Goal: Information Seeking & Learning: Learn about a topic

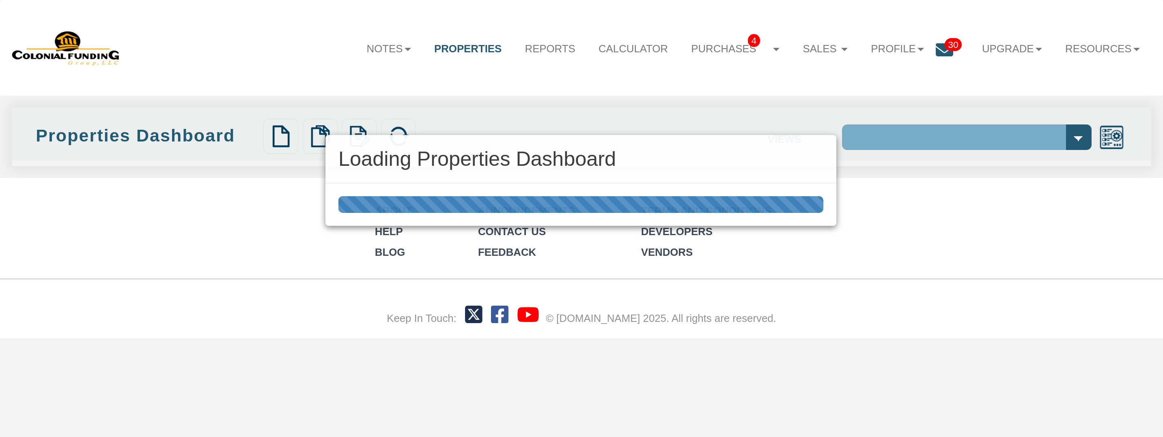
select select "138"
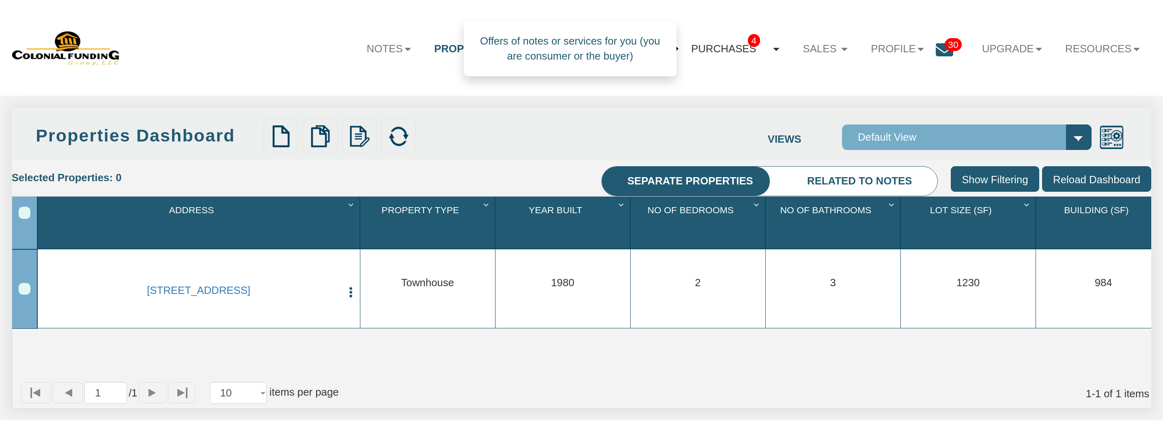
click at [773, 49] on b at bounding box center [776, 49] width 6 height 3
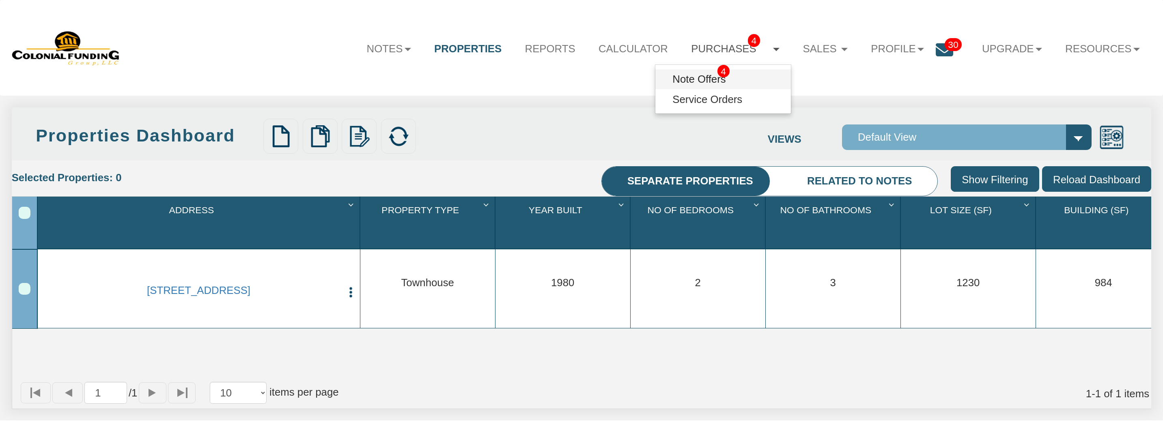
click at [714, 81] on link "Note Offers 4" at bounding box center [722, 79] width 135 height 20
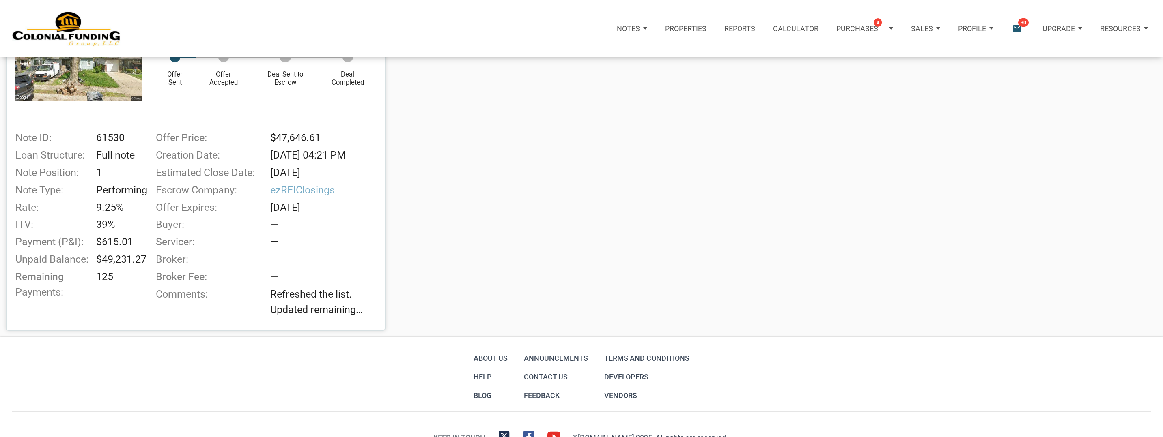
scroll to position [605, 0]
click at [342, 306] on span "Refreshed the list. Updated remaining payments on a few notes. We have 8 notes …" at bounding box center [325, 302] width 110 height 31
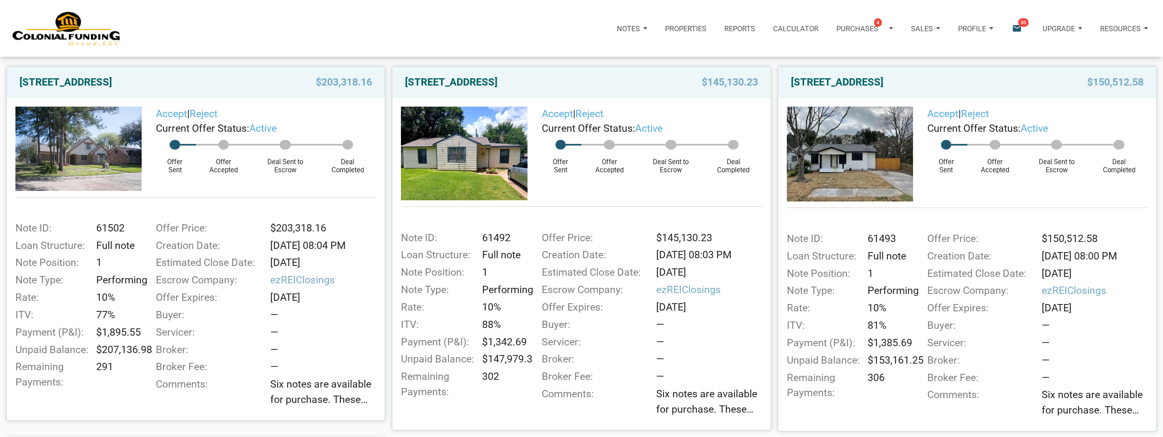
scroll to position [142, 0]
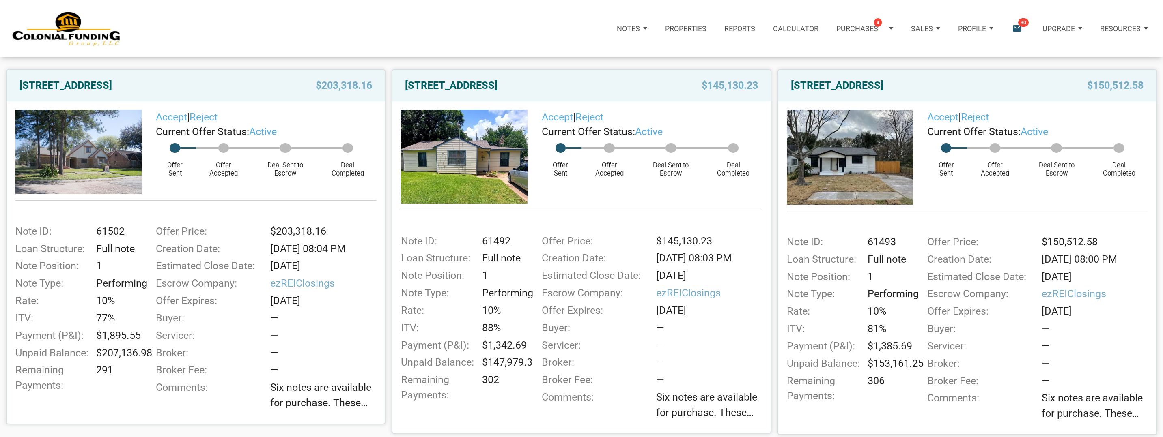
click at [101, 172] on img at bounding box center [78, 152] width 126 height 84
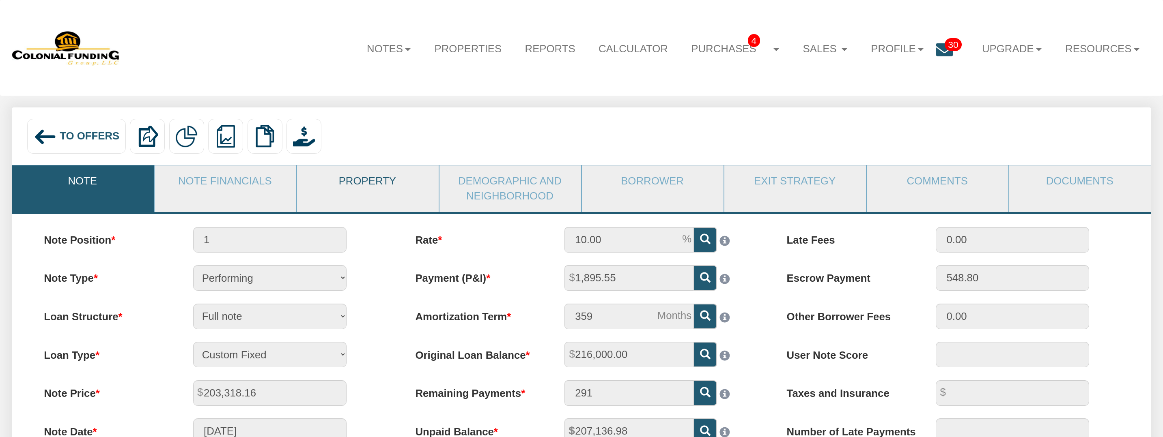
click at [381, 185] on link "Property" at bounding box center [367, 182] width 141 height 32
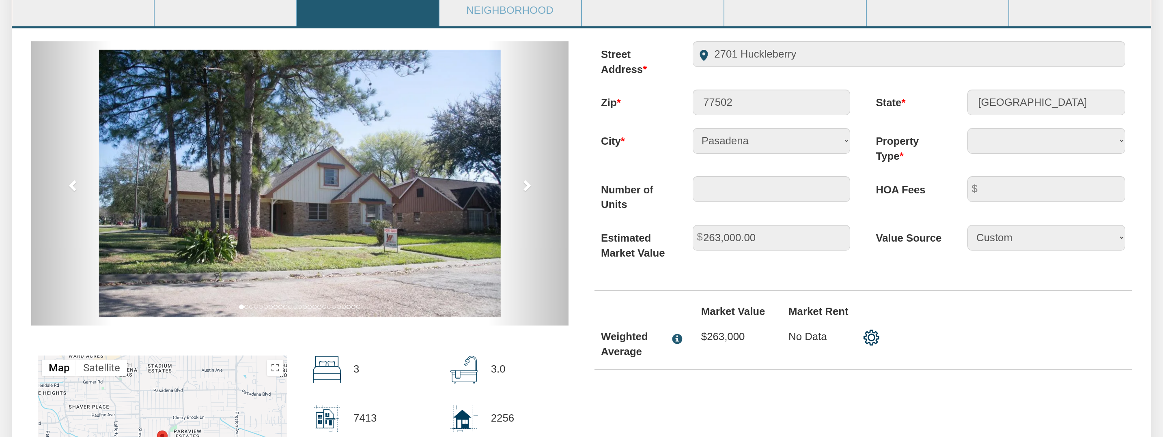
scroll to position [186, 0]
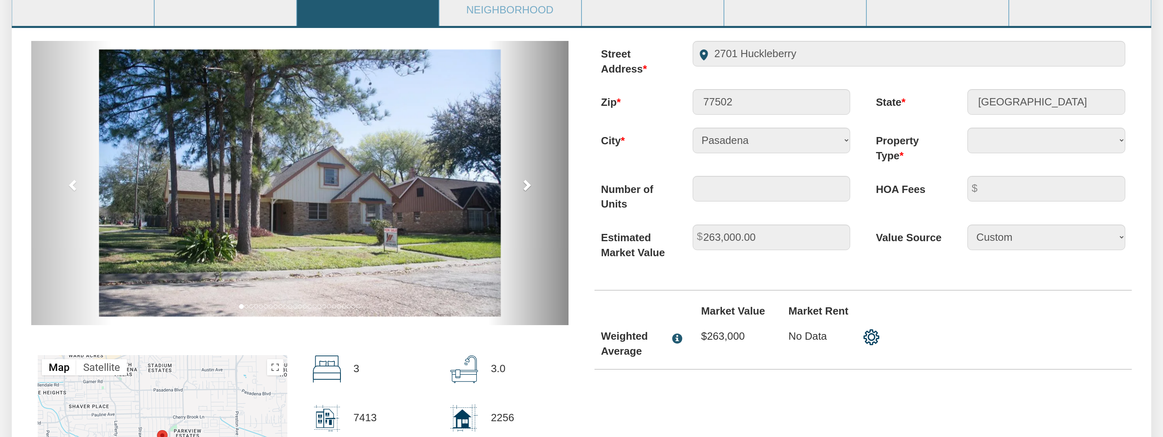
click at [527, 181] on span at bounding box center [526, 185] width 12 height 12
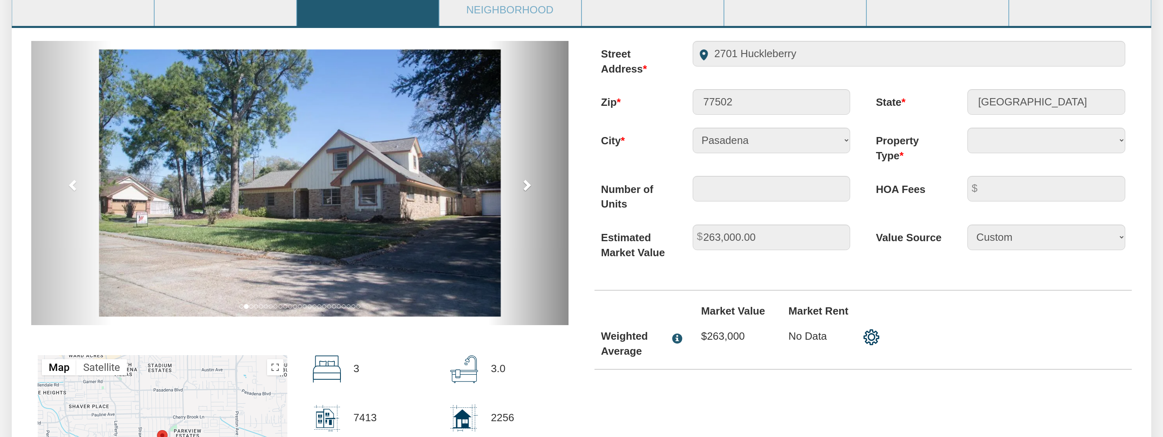
click at [527, 181] on span at bounding box center [526, 185] width 12 height 12
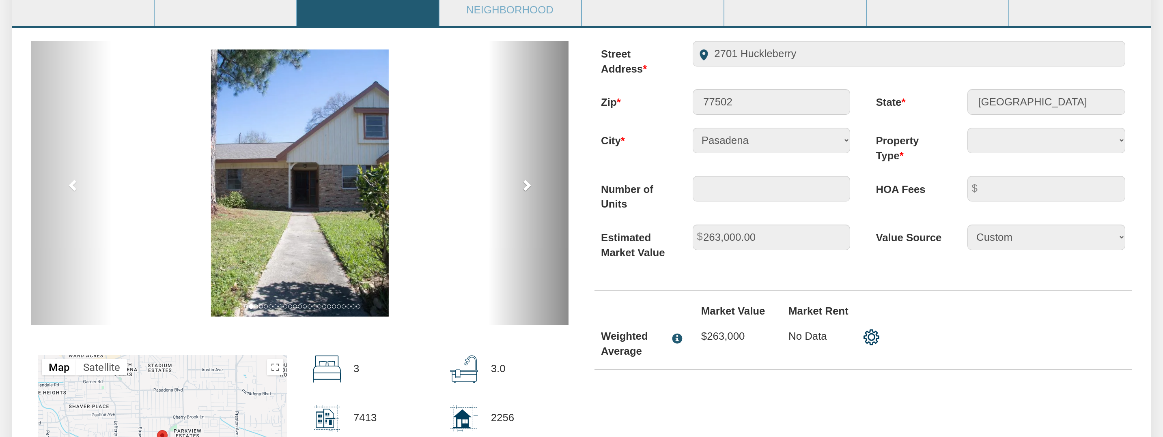
click at [527, 181] on span at bounding box center [526, 185] width 12 height 12
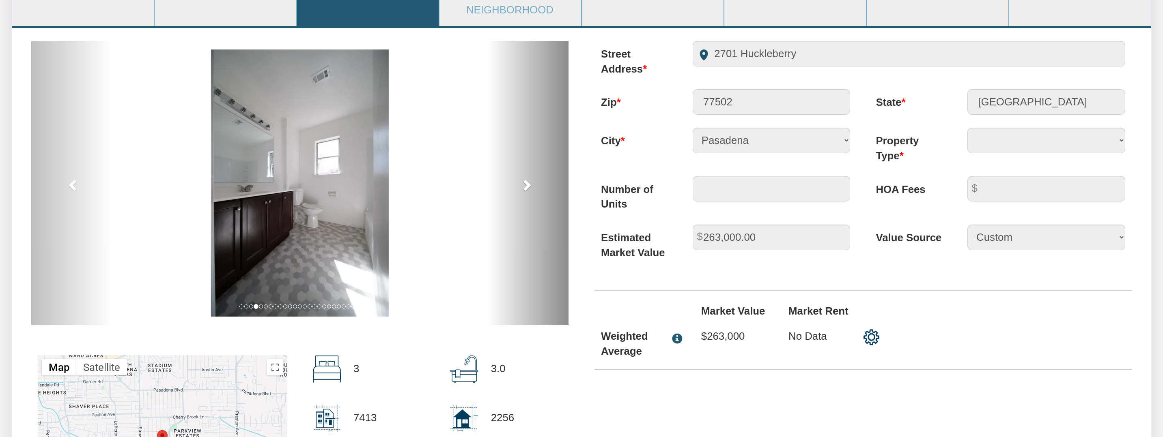
click at [527, 181] on span at bounding box center [526, 185] width 12 height 12
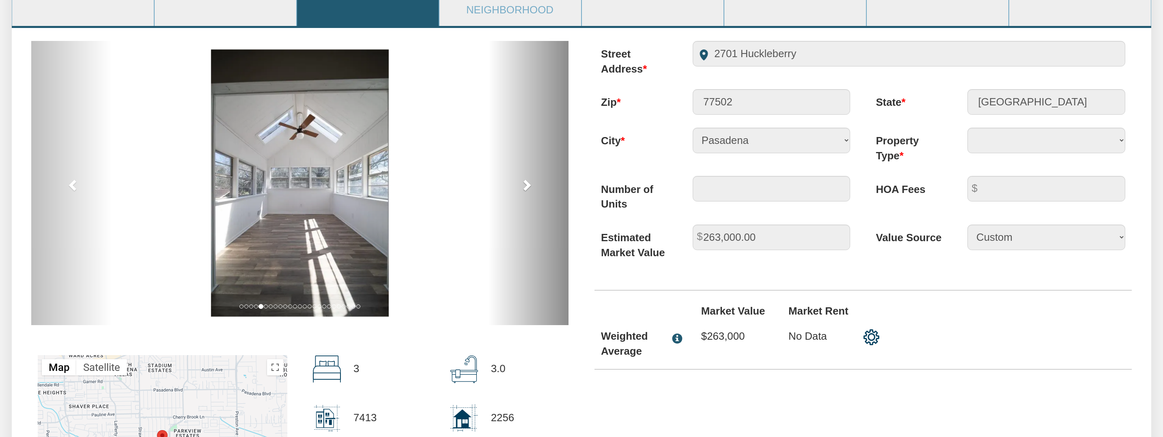
click at [527, 182] on span at bounding box center [526, 185] width 12 height 12
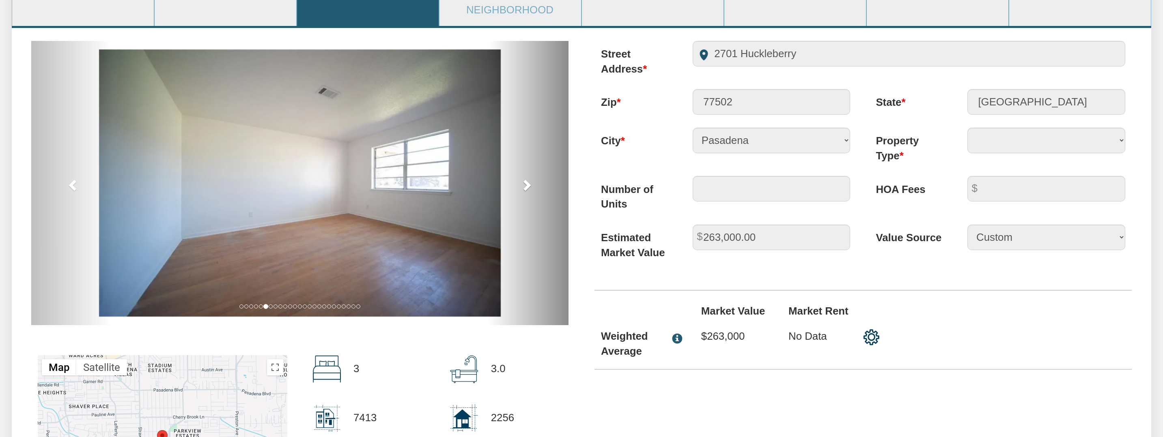
click at [527, 182] on span at bounding box center [526, 185] width 12 height 12
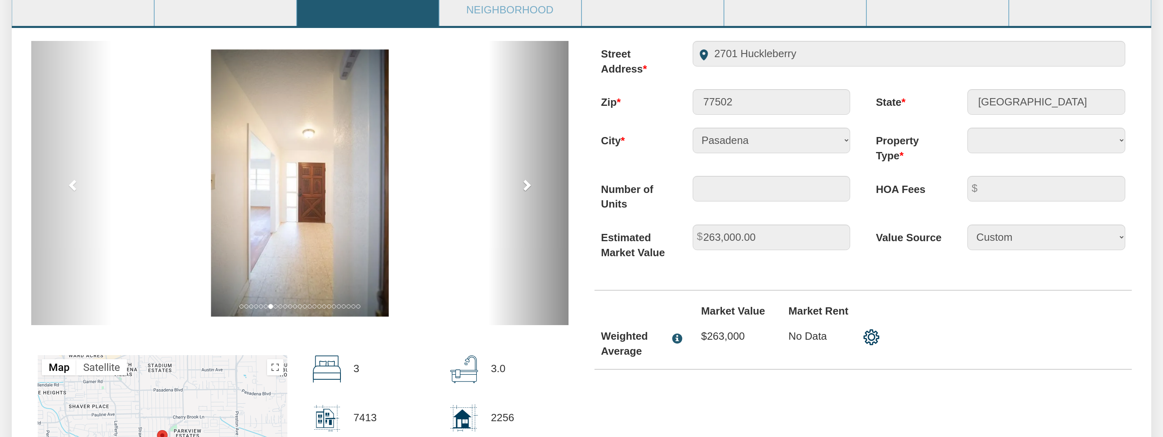
click at [527, 182] on span at bounding box center [526, 185] width 12 height 12
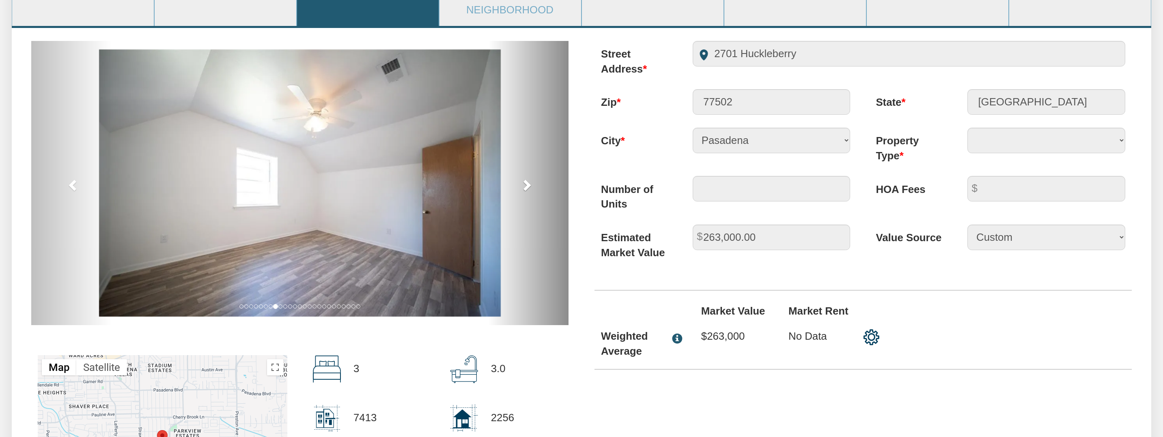
click at [527, 182] on span at bounding box center [526, 185] width 12 height 12
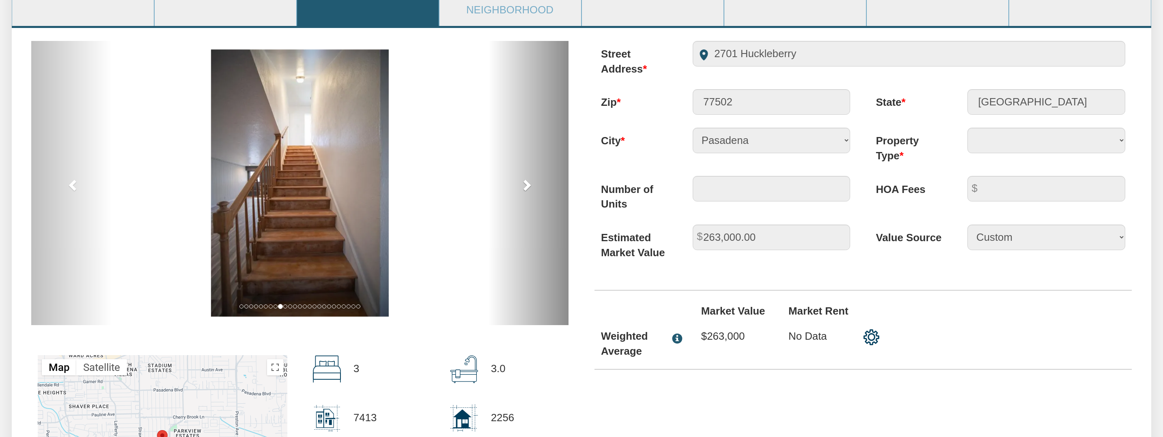
click at [527, 183] on span at bounding box center [526, 185] width 12 height 12
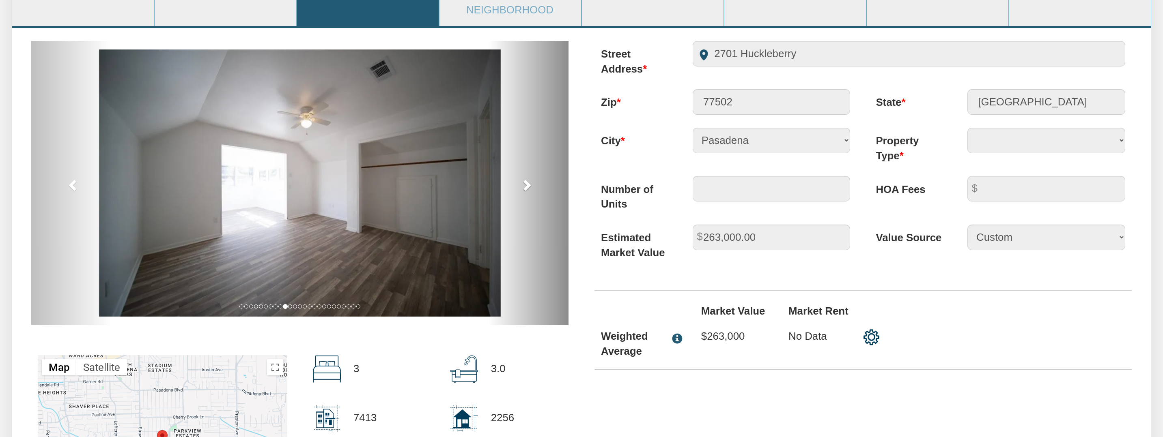
click at [527, 183] on span at bounding box center [526, 185] width 12 height 12
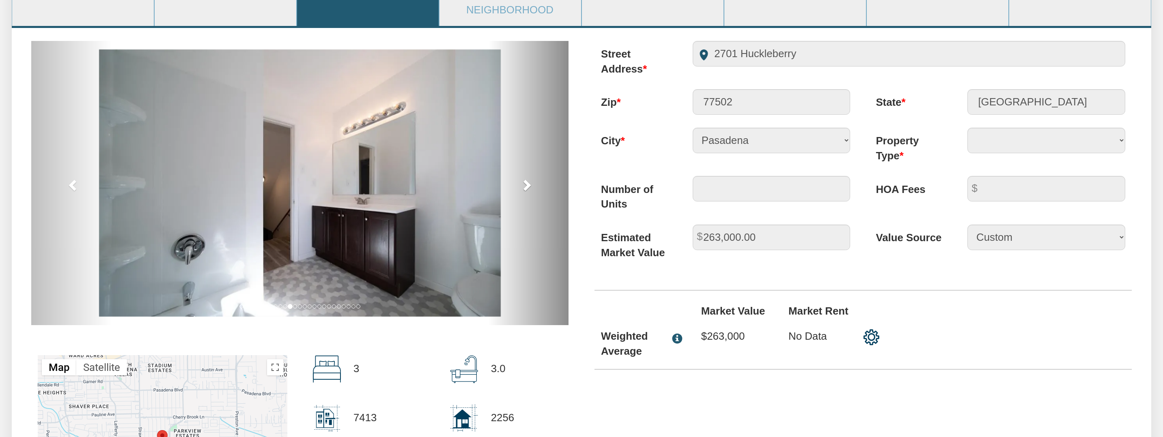
click at [527, 183] on span at bounding box center [526, 185] width 12 height 12
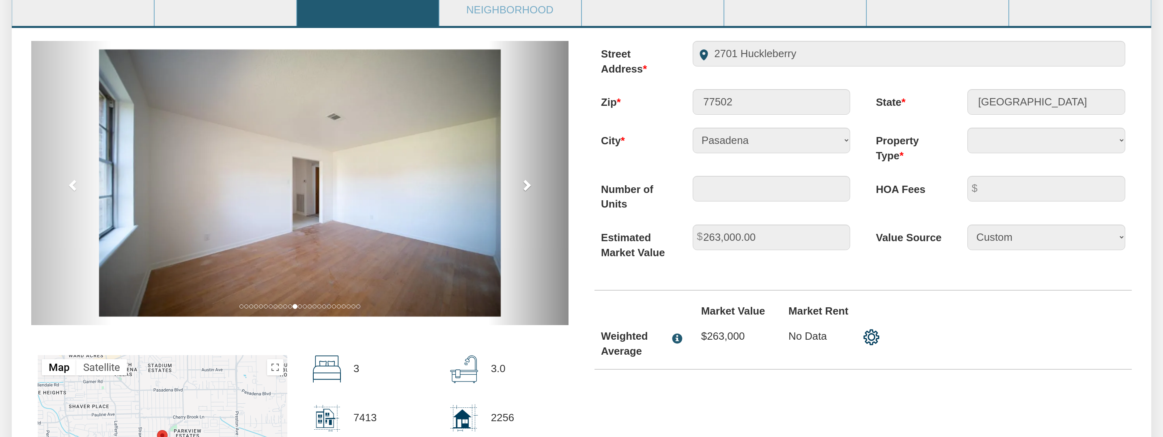
click at [527, 183] on span at bounding box center [526, 185] width 12 height 12
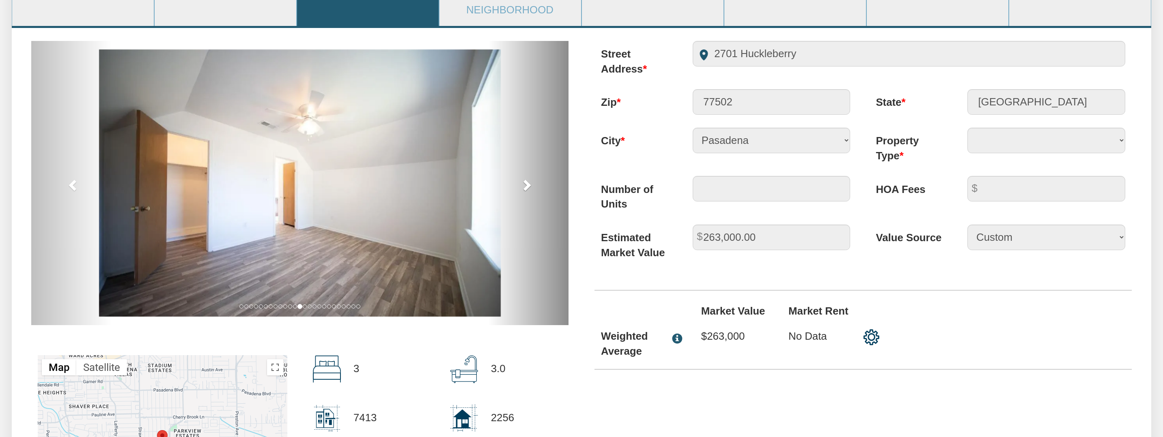
click at [527, 183] on span at bounding box center [526, 185] width 12 height 12
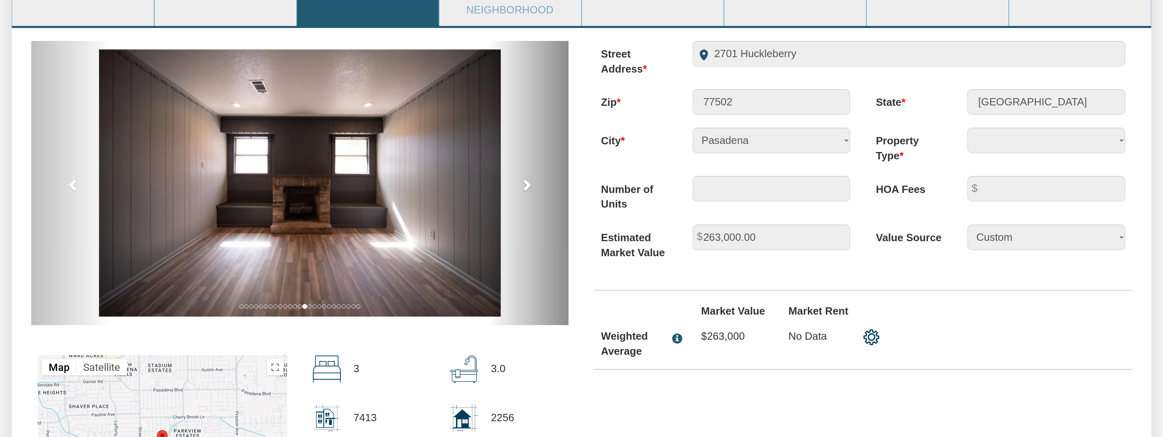
click at [527, 183] on span at bounding box center [526, 185] width 12 height 12
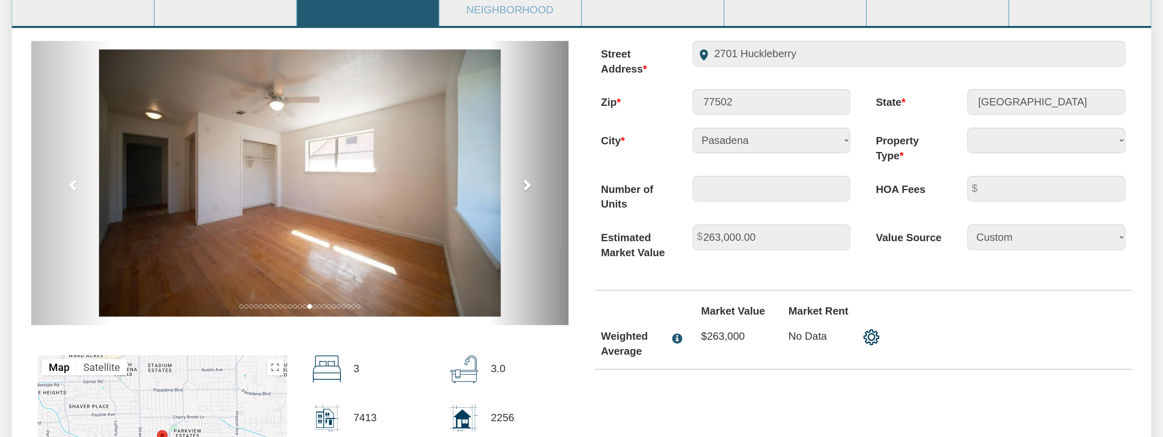
click at [527, 183] on span at bounding box center [526, 185] width 12 height 12
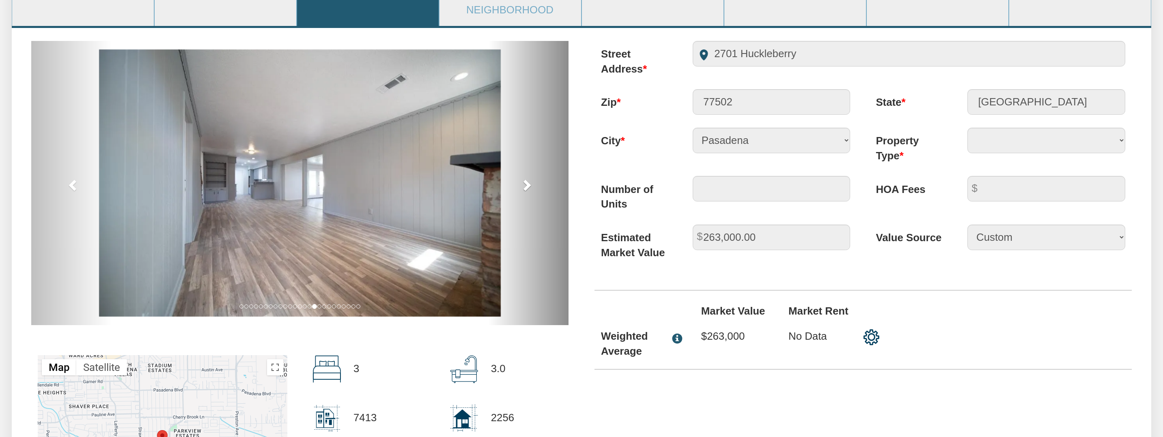
click at [527, 183] on span at bounding box center [526, 185] width 12 height 12
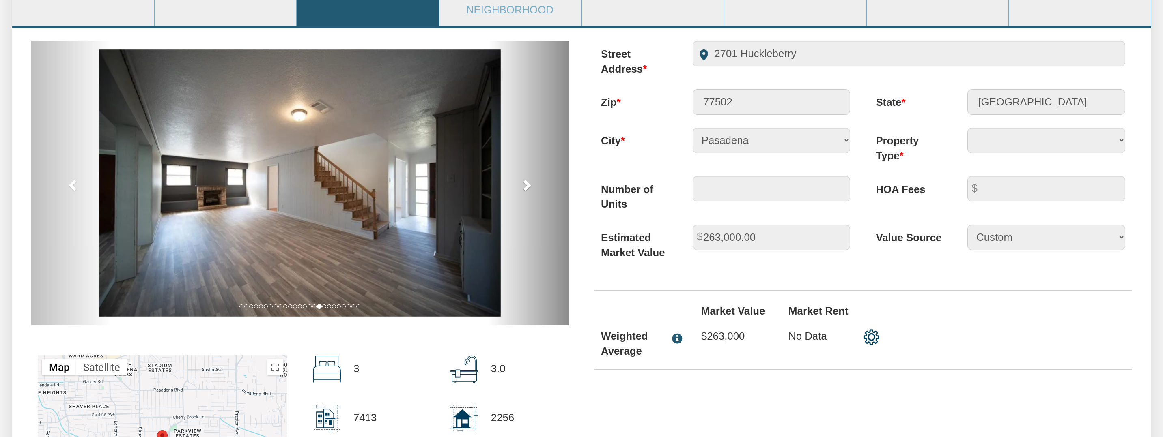
click at [527, 183] on span at bounding box center [526, 185] width 12 height 12
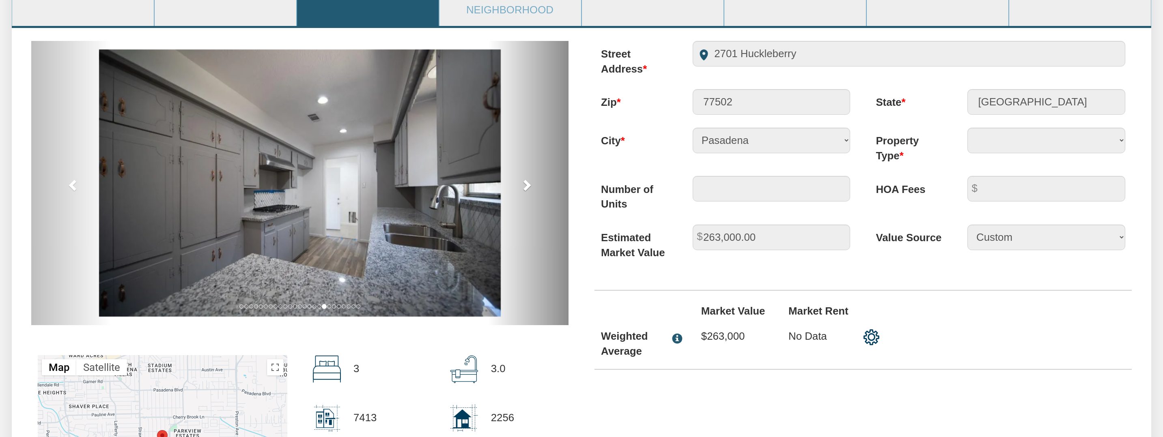
click at [527, 183] on span at bounding box center [526, 185] width 12 height 12
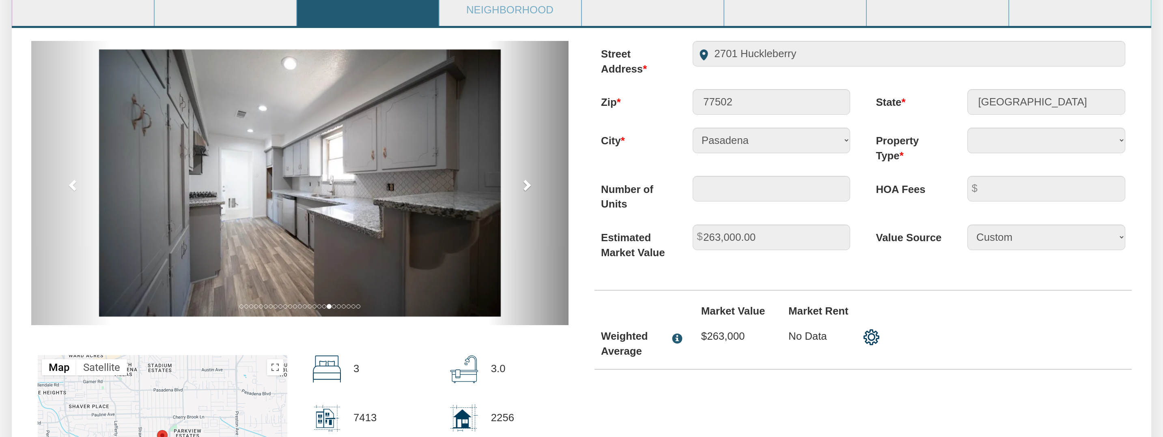
click at [527, 183] on span at bounding box center [526, 185] width 12 height 12
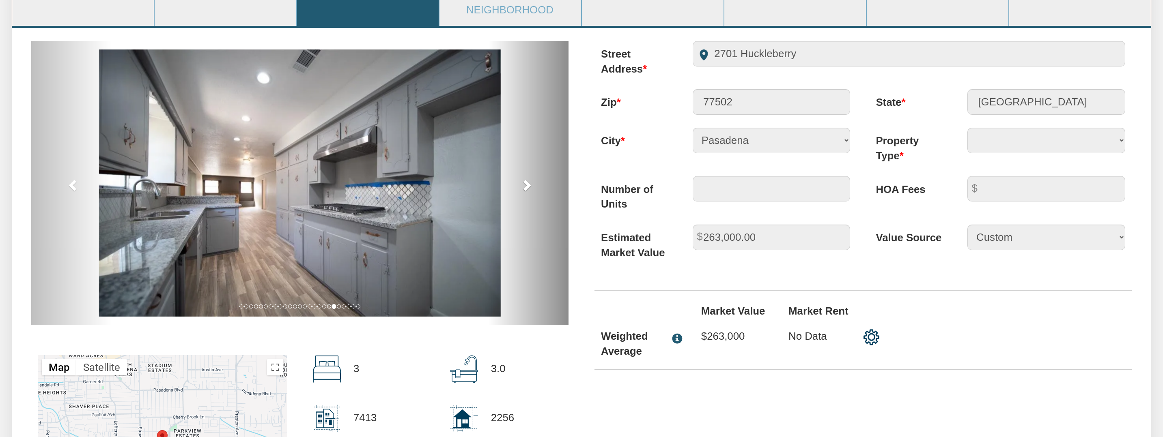
click at [527, 183] on span at bounding box center [526, 185] width 12 height 12
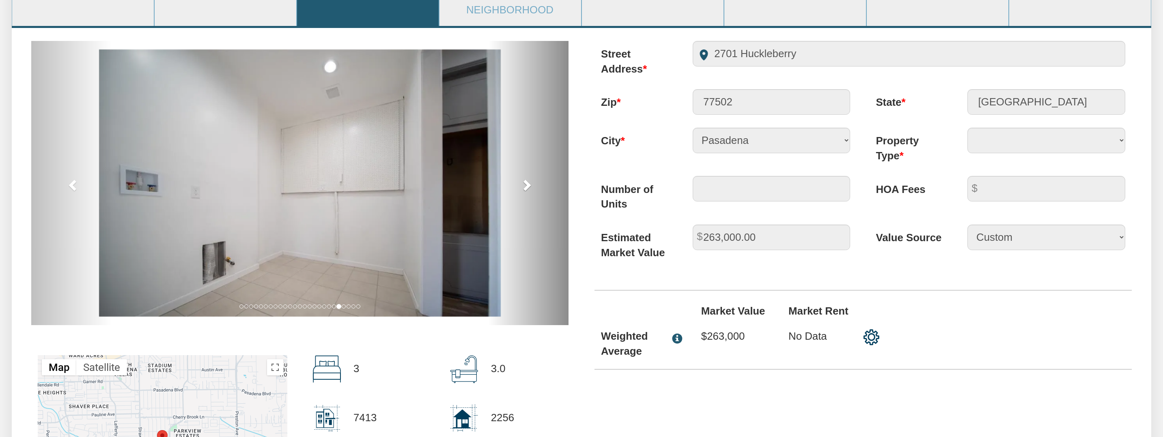
click at [527, 183] on span at bounding box center [526, 185] width 12 height 12
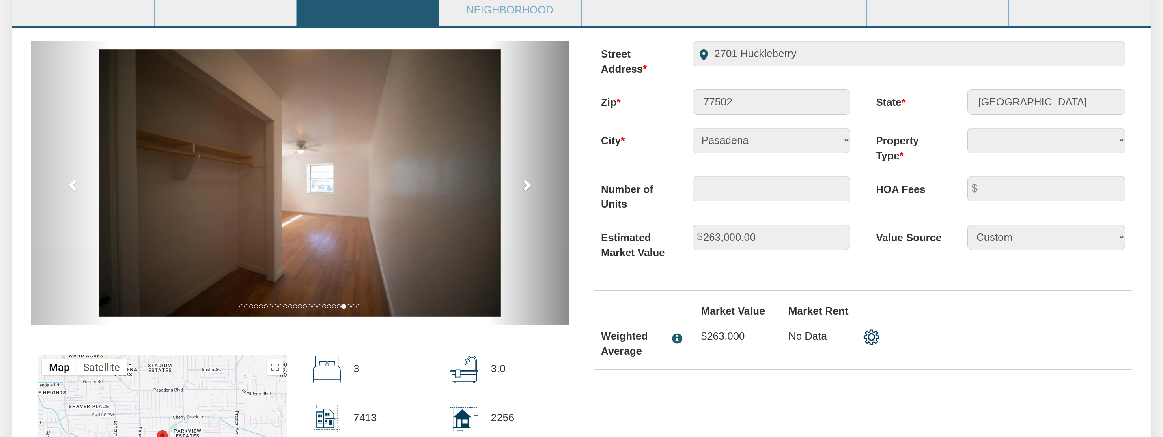
click at [527, 183] on span at bounding box center [526, 185] width 12 height 12
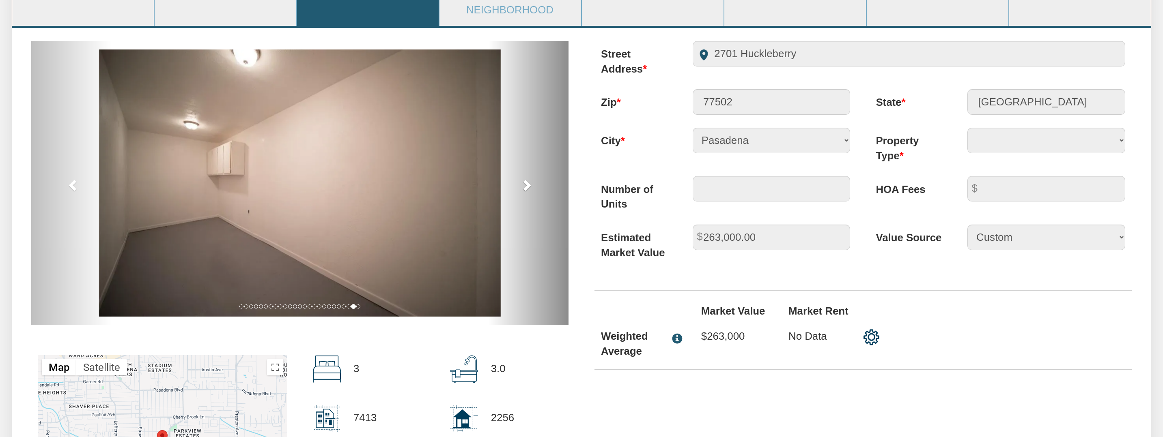
click at [527, 183] on span at bounding box center [526, 185] width 12 height 12
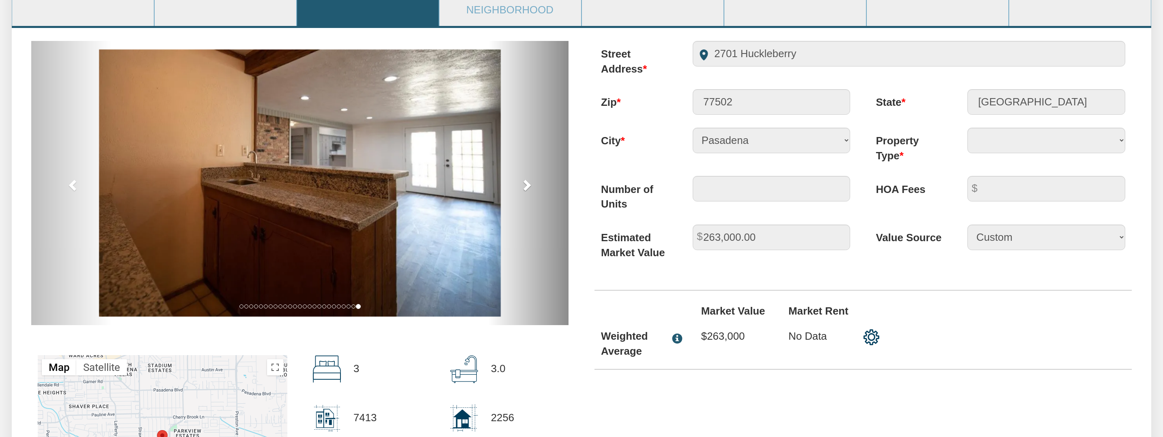
click at [527, 183] on span at bounding box center [526, 185] width 12 height 12
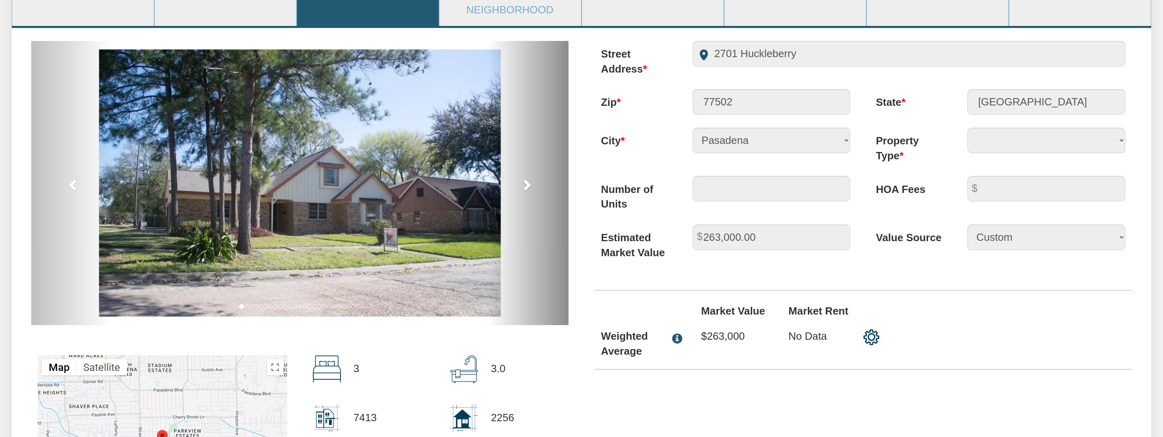
click at [527, 183] on span at bounding box center [526, 185] width 12 height 12
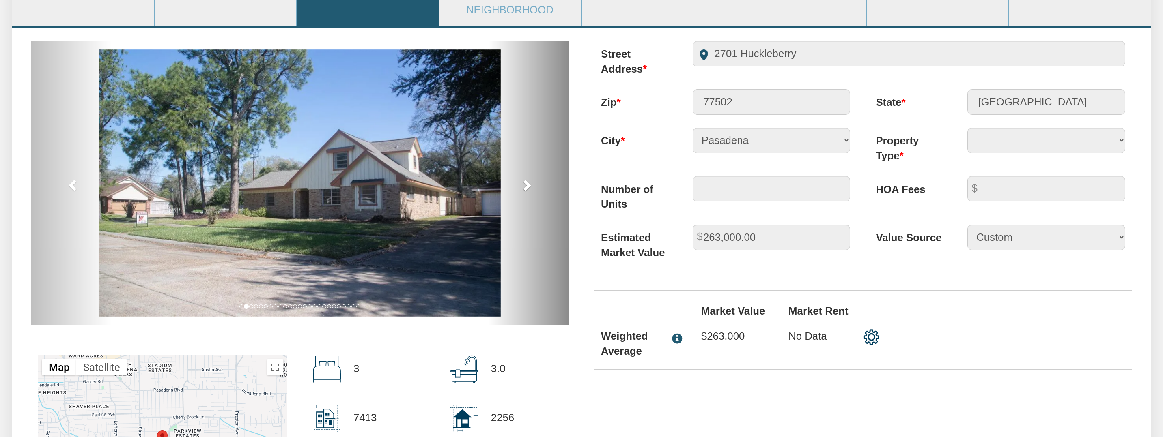
click at [527, 183] on span at bounding box center [526, 185] width 12 height 12
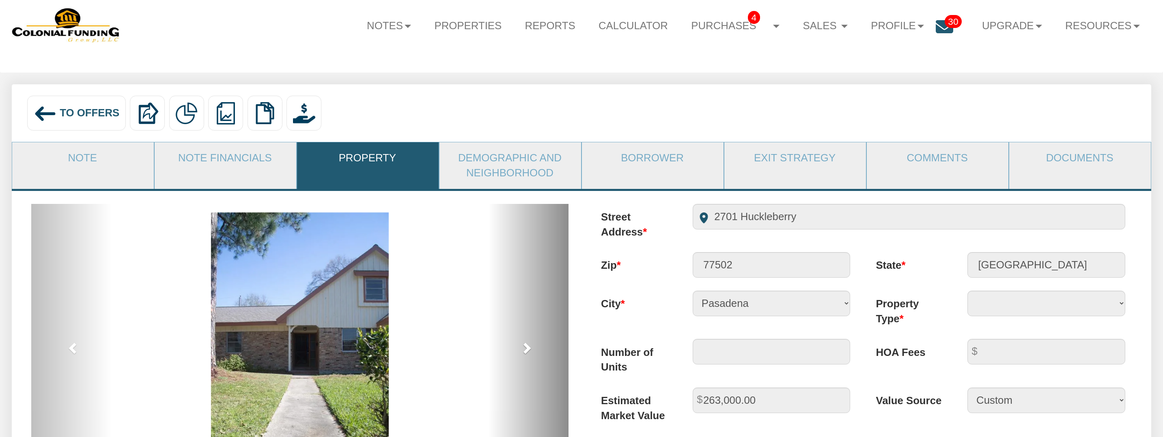
scroll to position [0, 0]
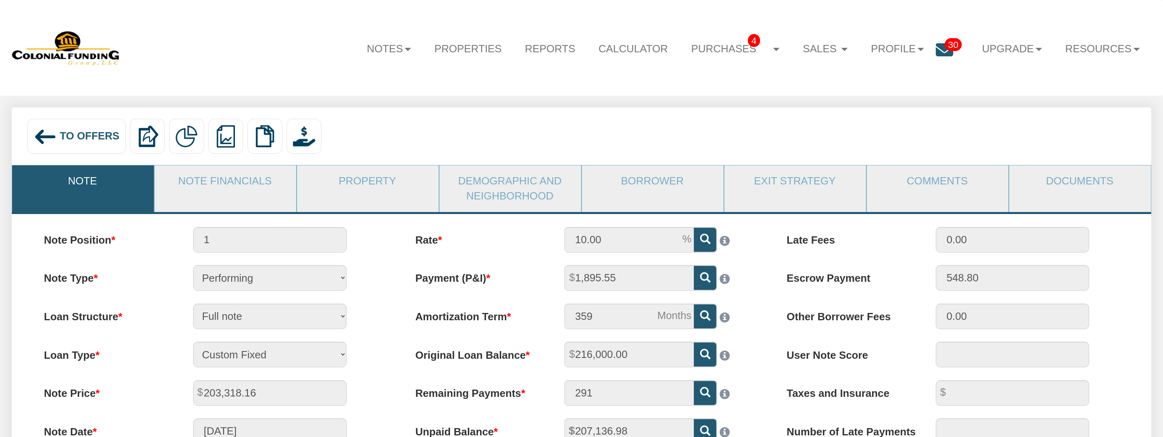
click at [90, 141] on span "To Offers" at bounding box center [90, 135] width 60 height 11
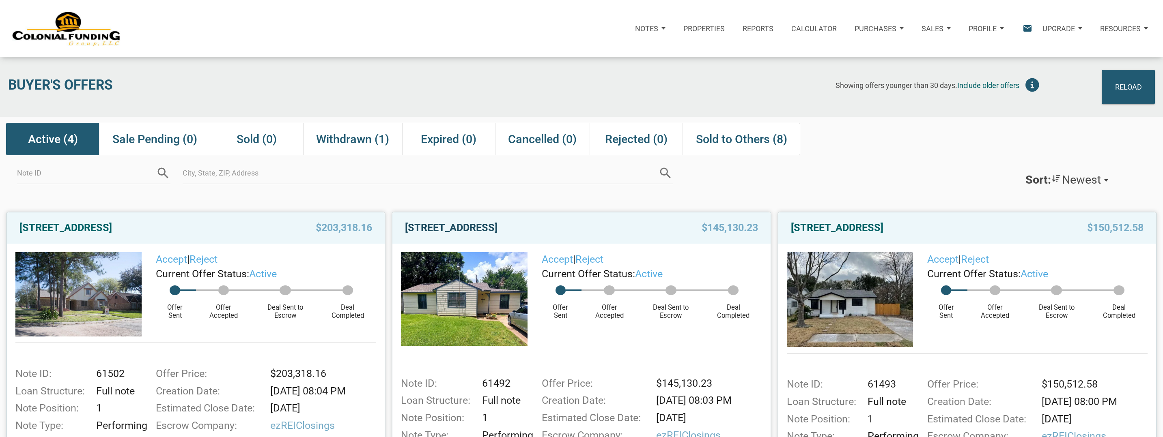
click at [486, 228] on link "2409 Morningside, Pasadena, TX, 77506" at bounding box center [451, 228] width 92 height 15
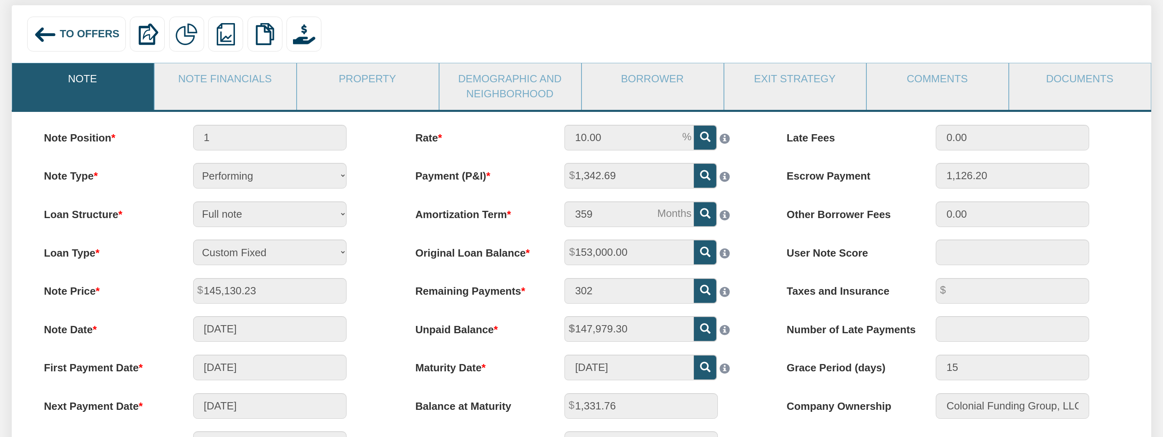
scroll to position [99, 0]
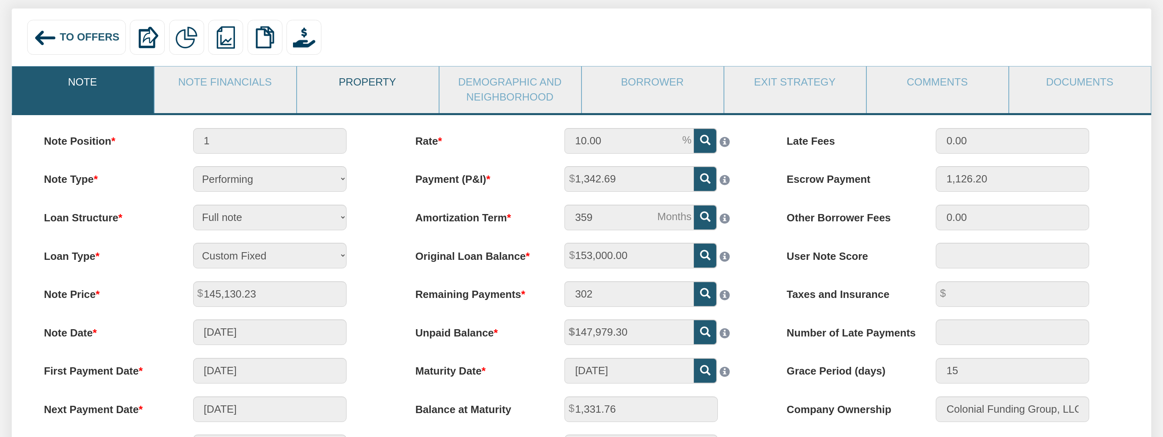
click at [364, 78] on link "Property" at bounding box center [367, 83] width 141 height 32
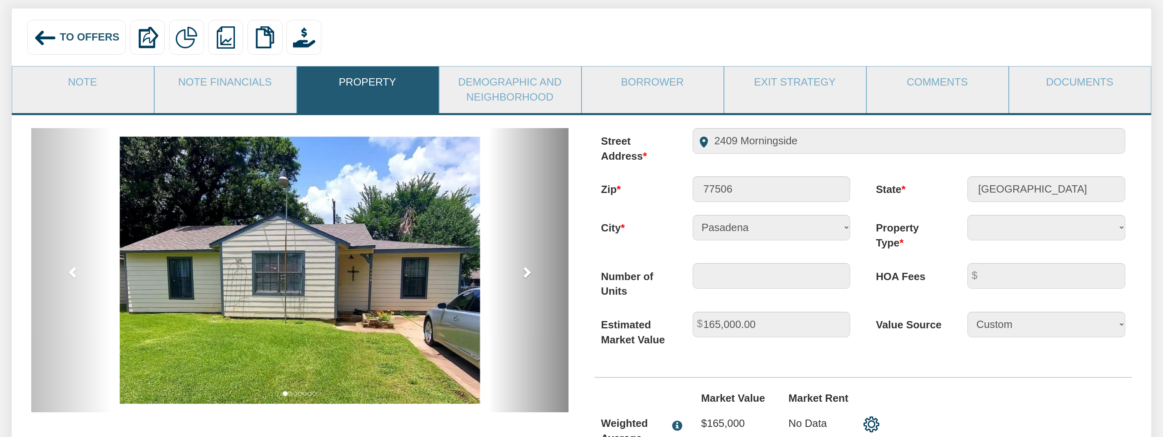
click at [528, 273] on span at bounding box center [526, 272] width 12 height 12
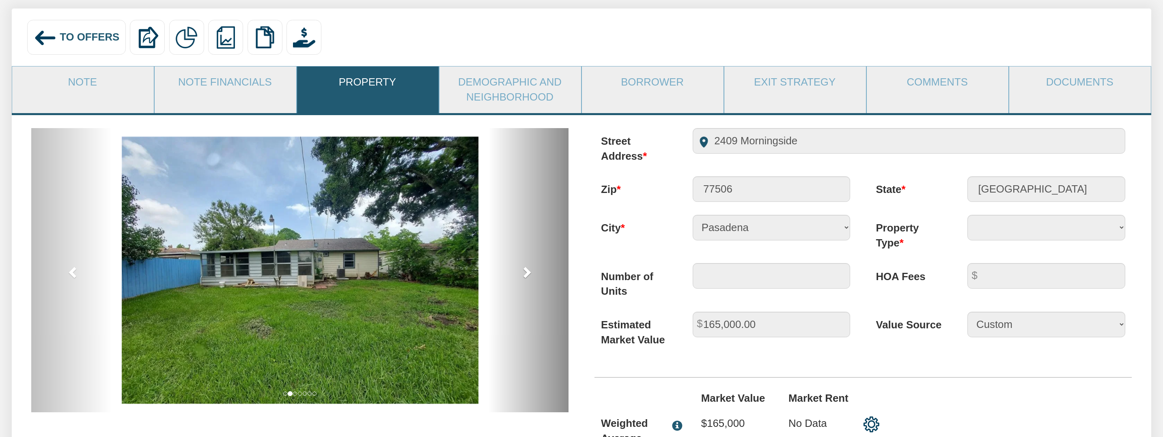
click at [528, 273] on span at bounding box center [526, 272] width 12 height 12
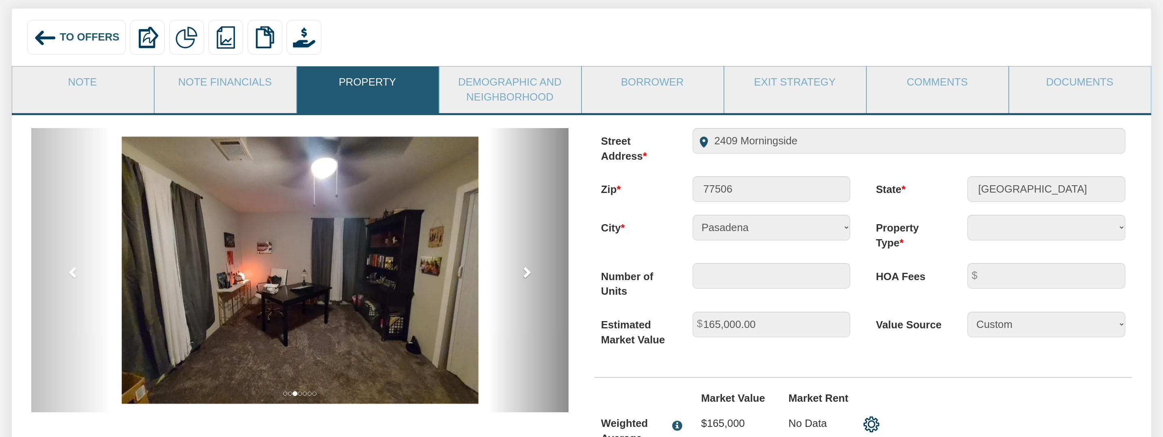
click at [528, 273] on span at bounding box center [526, 272] width 12 height 12
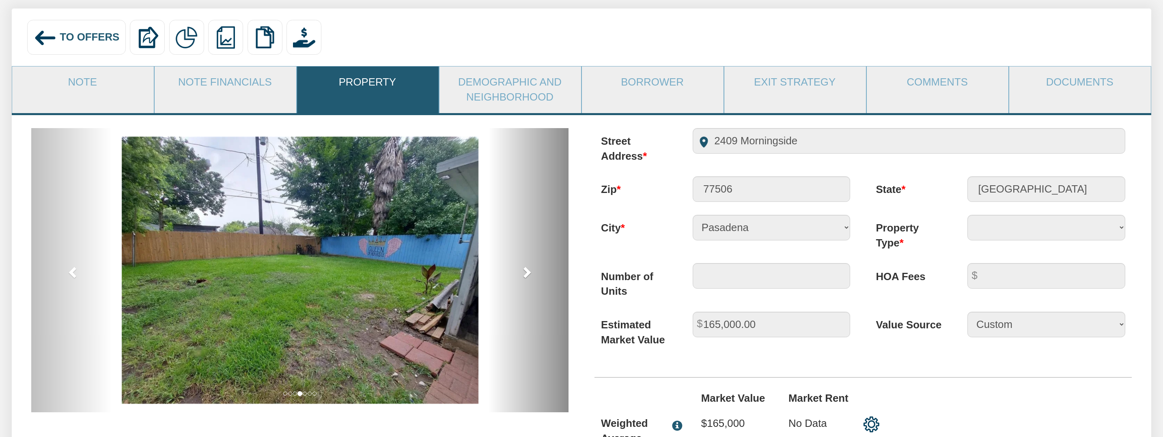
click at [528, 273] on span at bounding box center [526, 272] width 12 height 12
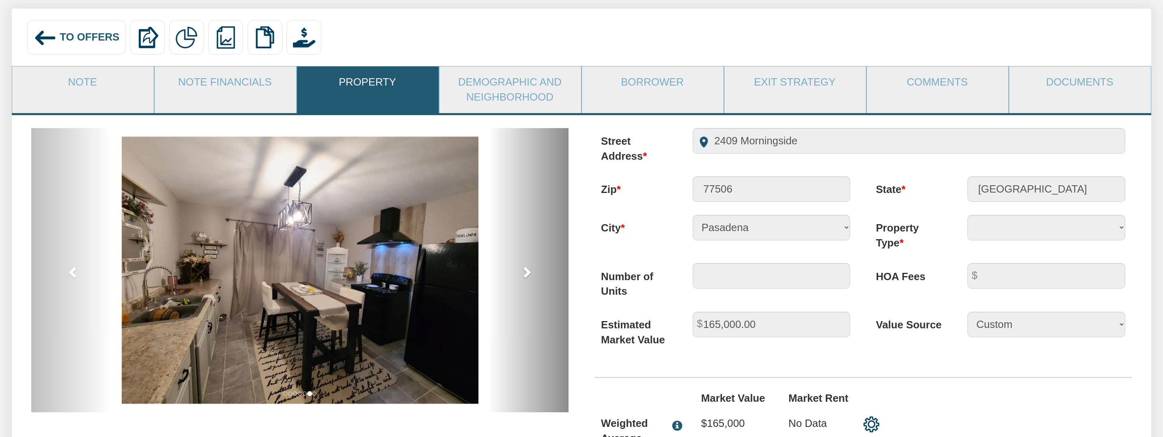
click at [528, 273] on span at bounding box center [526, 272] width 12 height 12
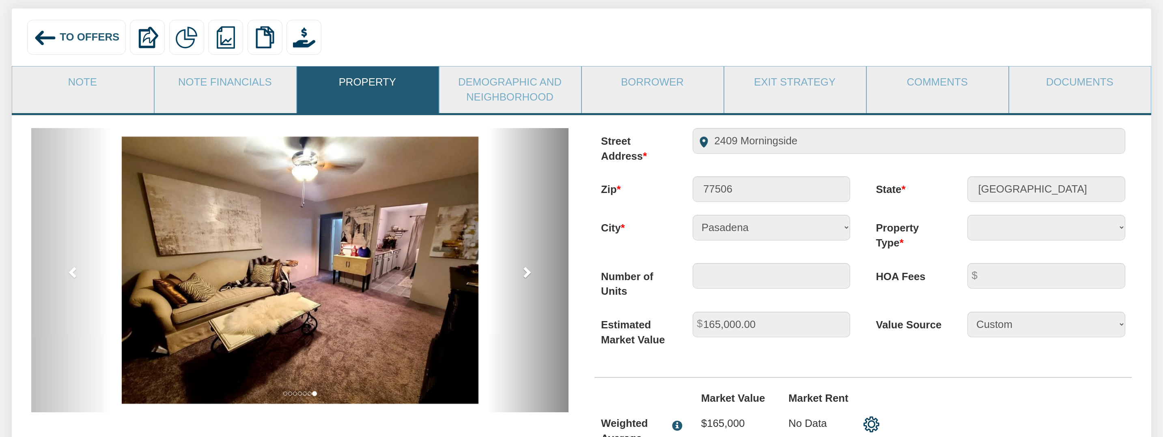
click at [528, 273] on span at bounding box center [526, 272] width 12 height 12
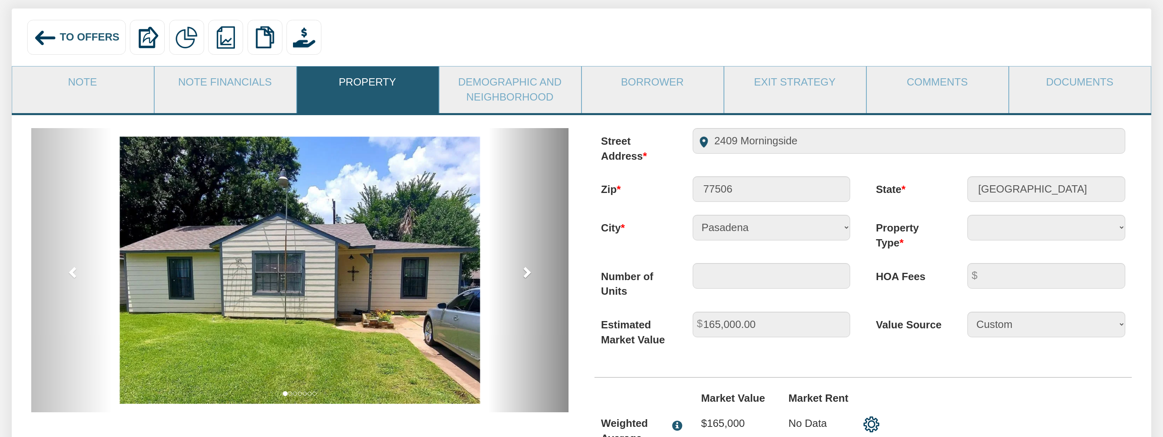
click at [528, 273] on span at bounding box center [526, 272] width 12 height 12
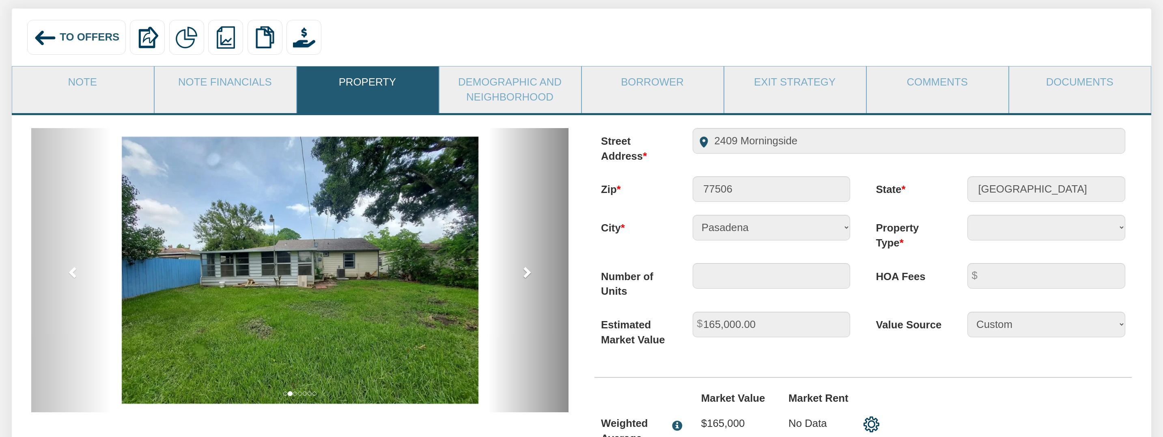
click at [528, 273] on span at bounding box center [526, 272] width 12 height 12
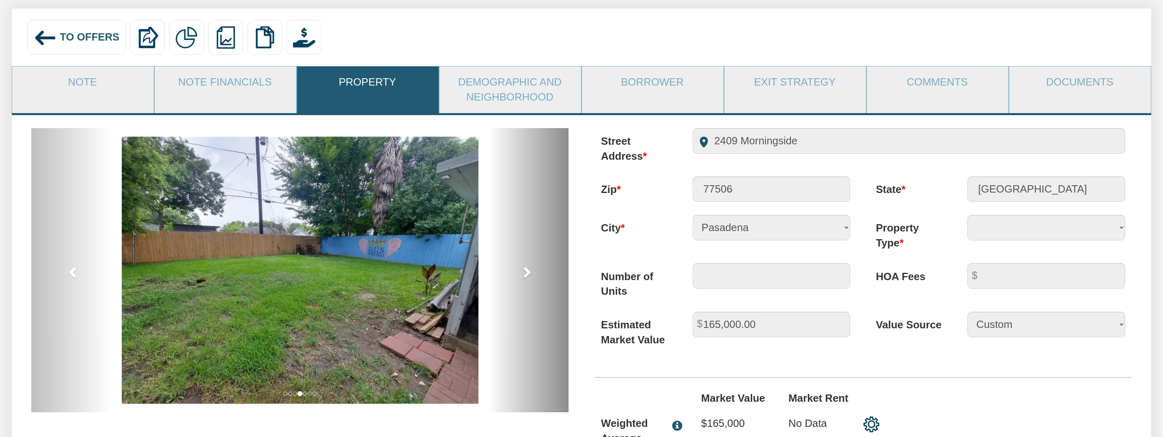
click at [528, 273] on span at bounding box center [526, 272] width 12 height 12
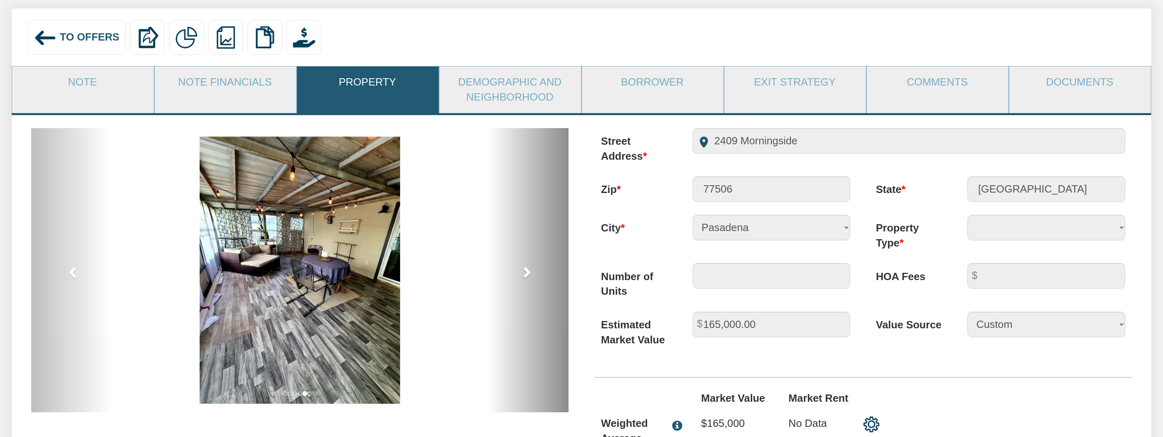
click at [528, 273] on span at bounding box center [526, 272] width 12 height 12
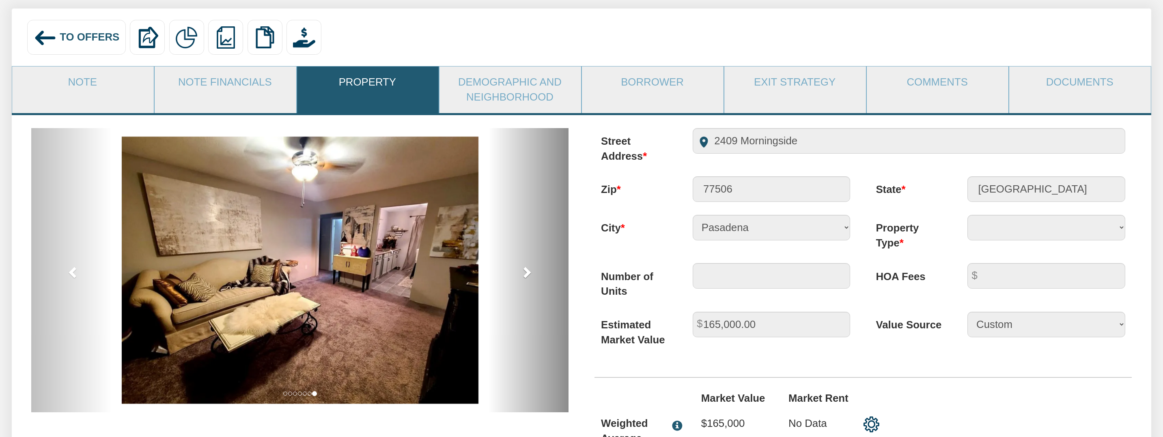
click at [528, 273] on span at bounding box center [526, 272] width 12 height 12
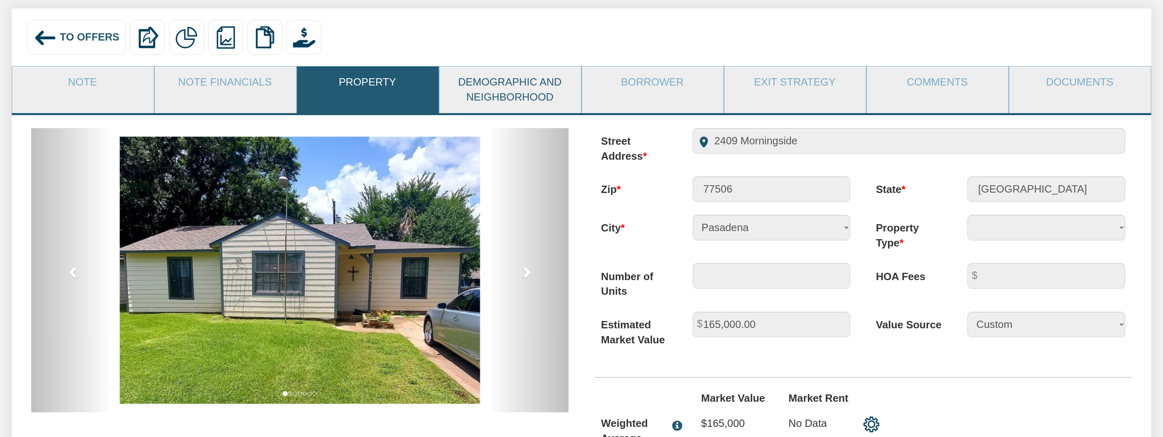
click at [516, 94] on link "Demographic and Neighborhood" at bounding box center [509, 90] width 141 height 47
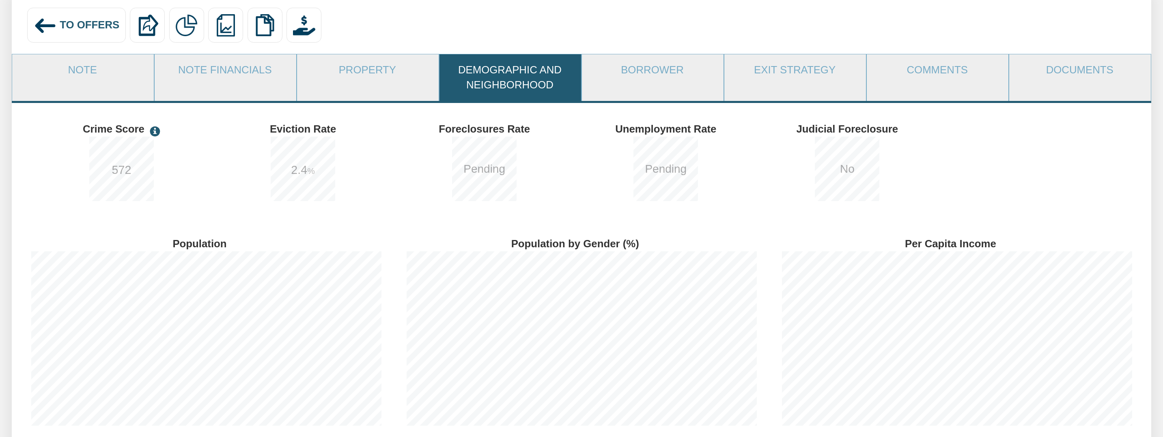
scroll to position [111, 0]
click at [411, 237] on label "Population by Gender (%)" at bounding box center [582, 241] width 350 height 21
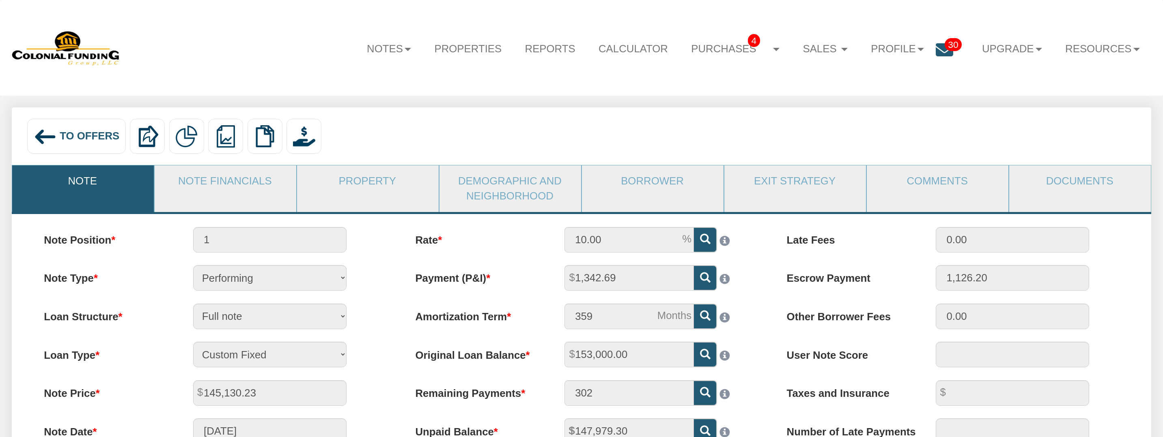
click at [75, 133] on span "To Offers" at bounding box center [90, 135] width 60 height 11
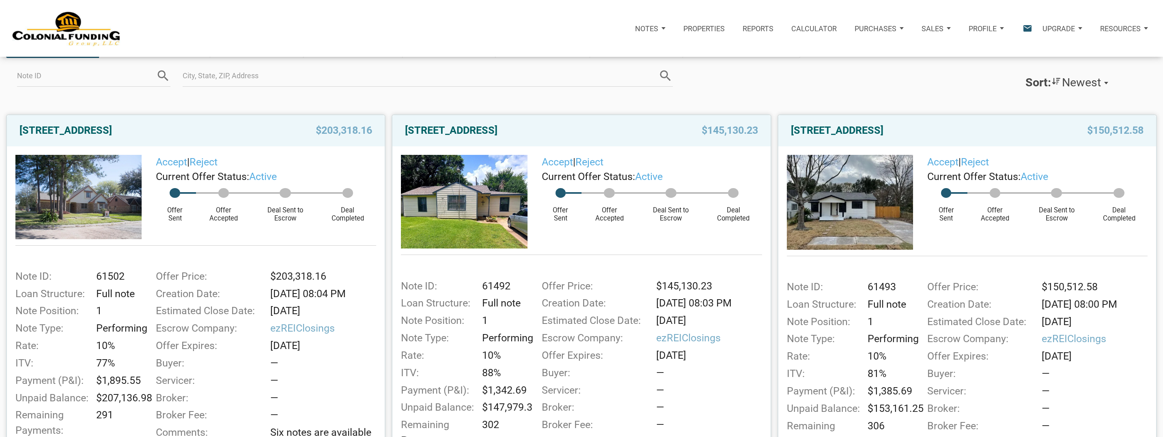
scroll to position [99, 0]
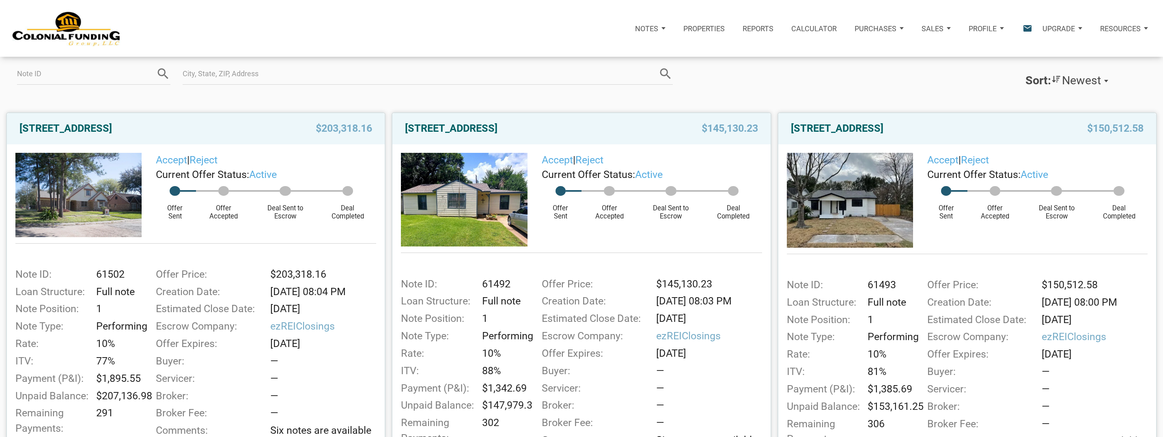
click at [886, 192] on img at bounding box center [850, 200] width 126 height 95
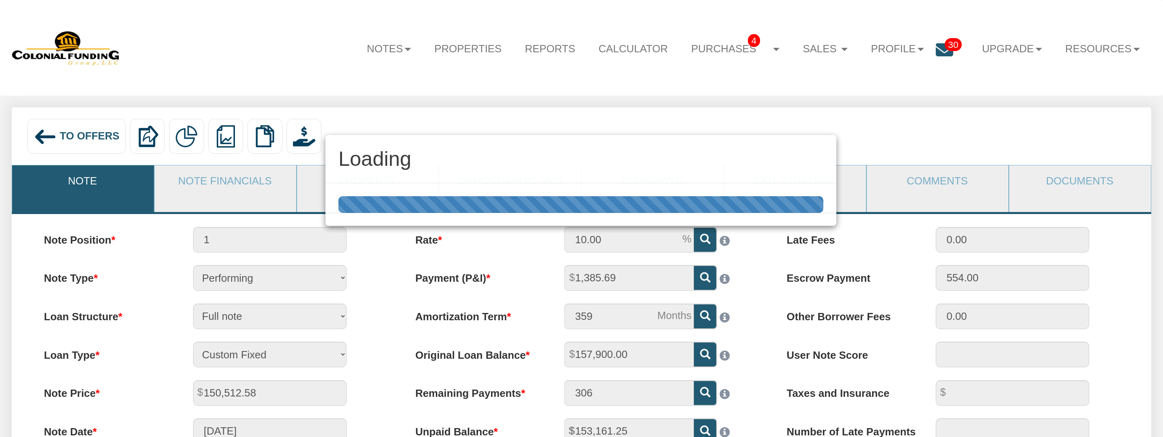
scroll to position [46, 0]
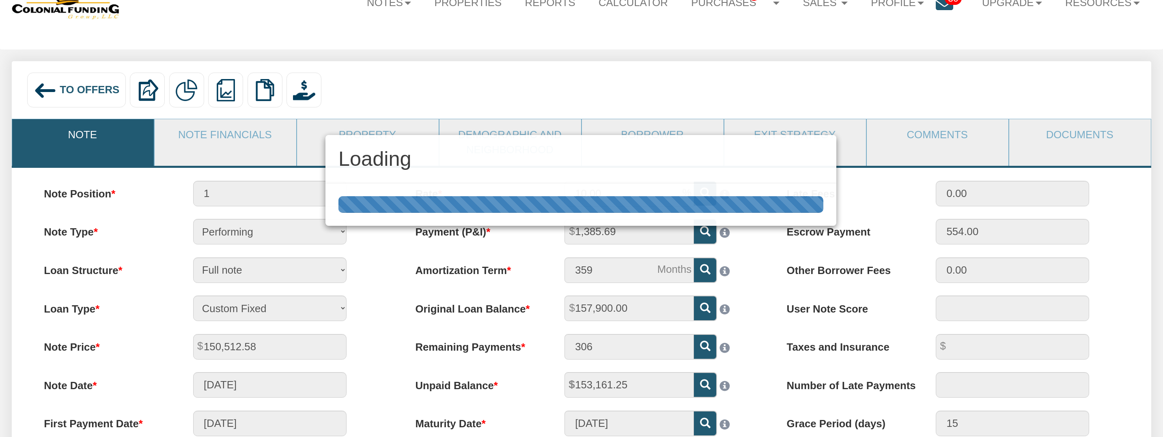
click at [372, 312] on div "Loading" at bounding box center [581, 218] width 1163 height 437
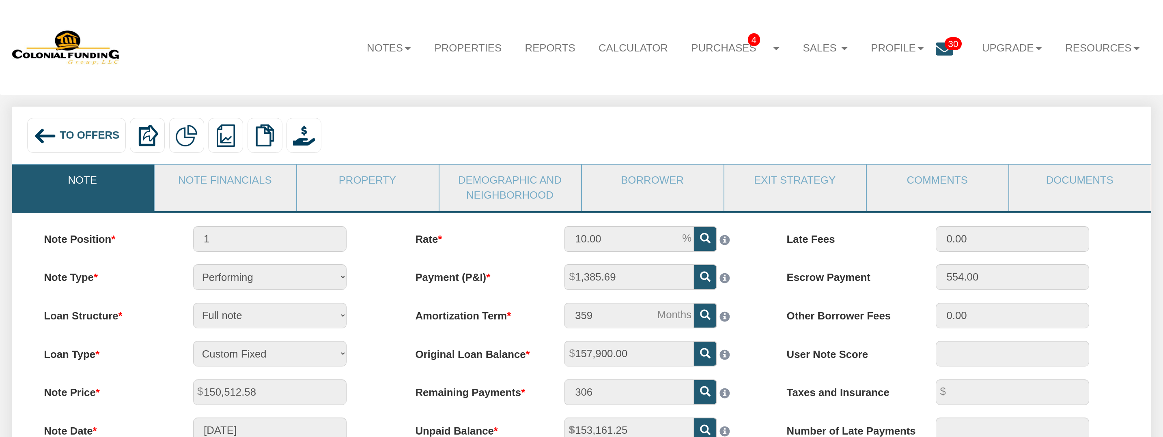
scroll to position [0, 0]
click at [231, 184] on link "Note Financials" at bounding box center [225, 182] width 141 height 32
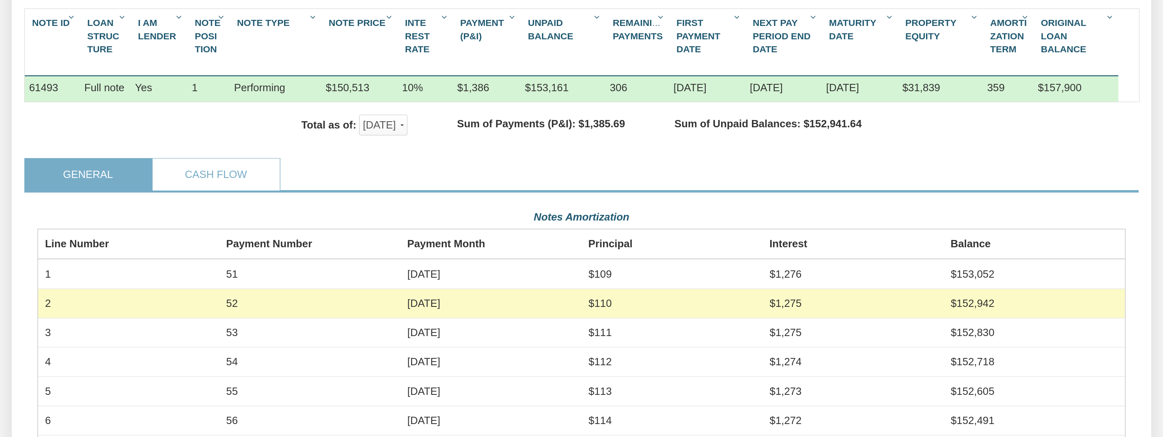
scroll to position [266, 0]
click at [245, 176] on link "Cash Flow" at bounding box center [216, 173] width 126 height 32
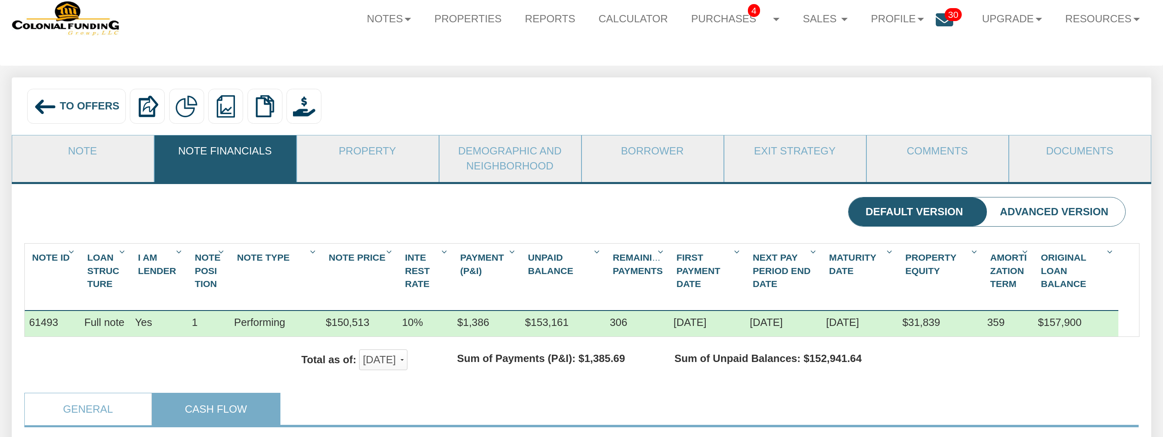
scroll to position [28, 0]
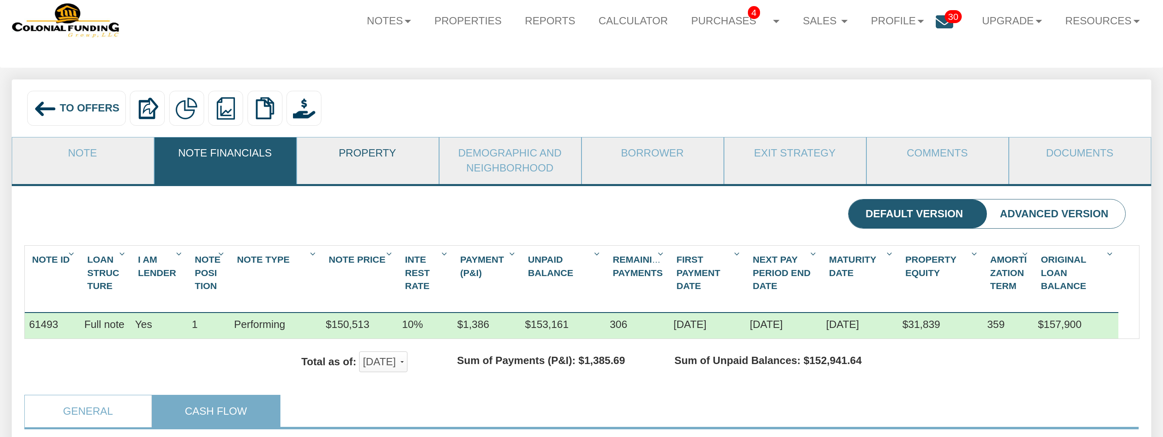
click at [366, 148] on link "Property" at bounding box center [367, 154] width 141 height 32
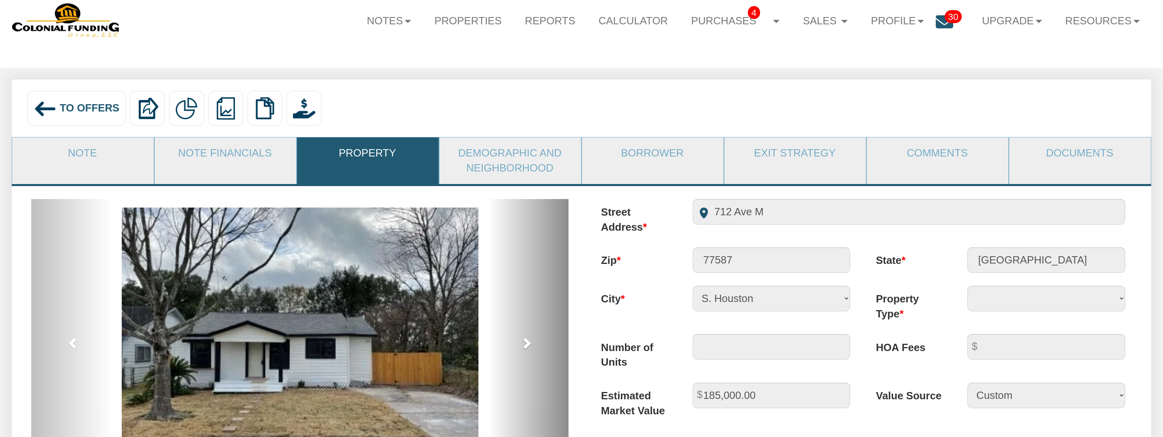
click at [529, 342] on span at bounding box center [526, 343] width 12 height 12
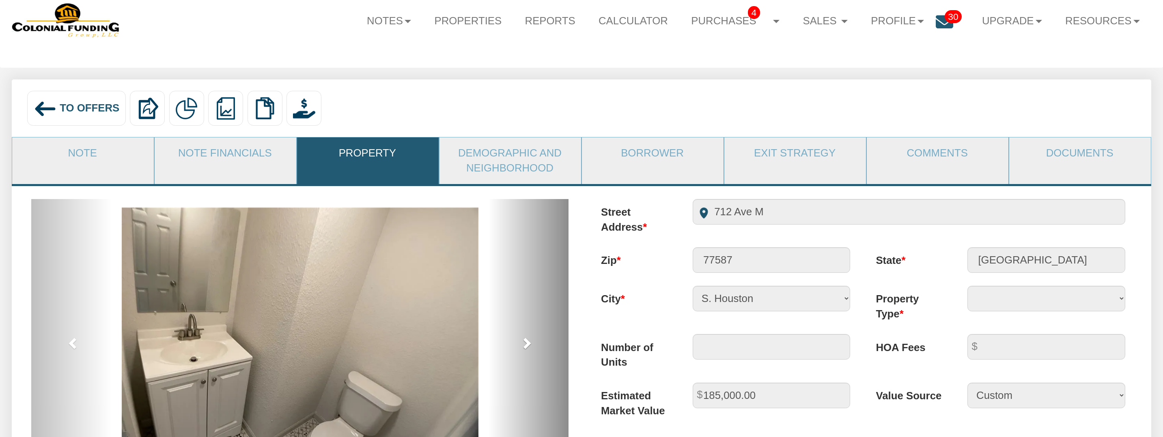
click at [529, 342] on span at bounding box center [526, 343] width 12 height 12
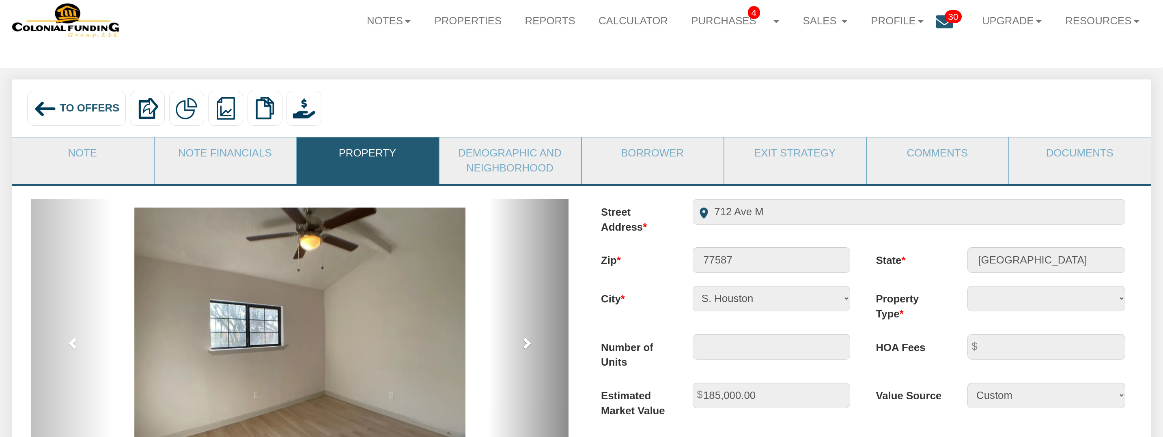
click at [529, 342] on span at bounding box center [526, 343] width 12 height 12
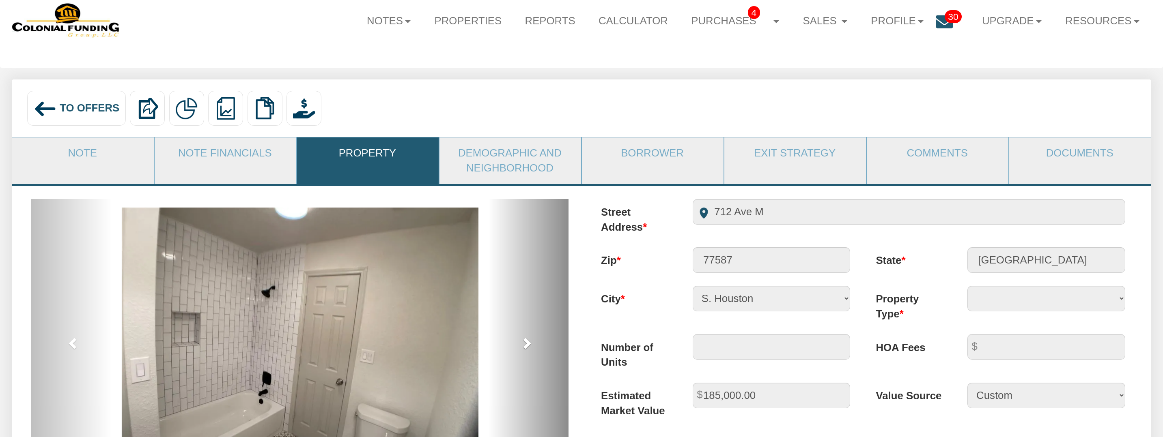
click at [529, 342] on span at bounding box center [526, 343] width 12 height 12
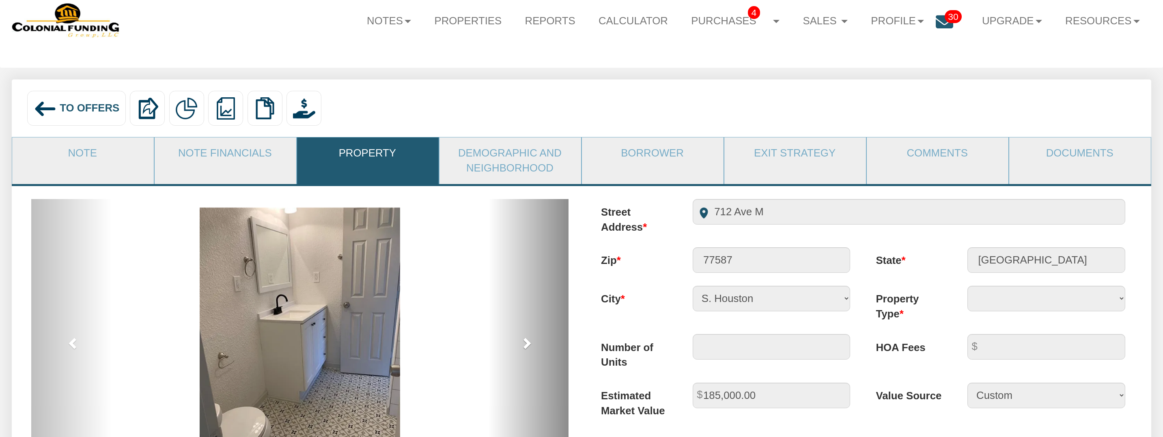
click at [529, 342] on span at bounding box center [526, 343] width 12 height 12
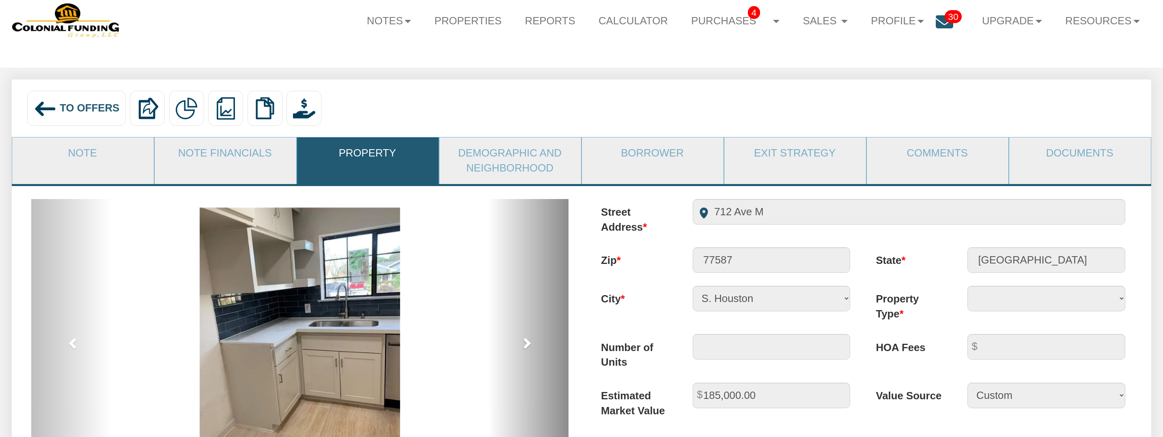
click at [529, 342] on span at bounding box center [526, 343] width 12 height 12
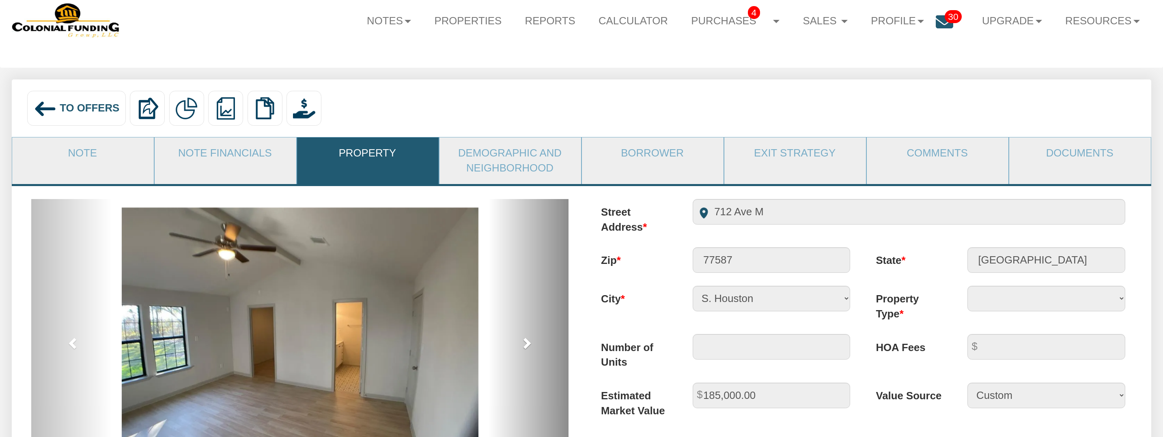
click at [529, 342] on span at bounding box center [526, 343] width 12 height 12
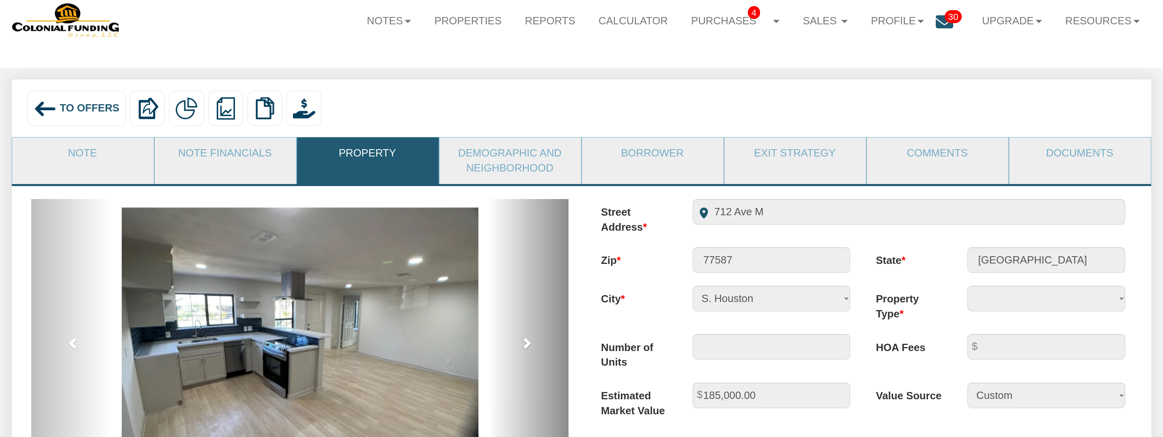
click at [529, 342] on span at bounding box center [526, 343] width 12 height 12
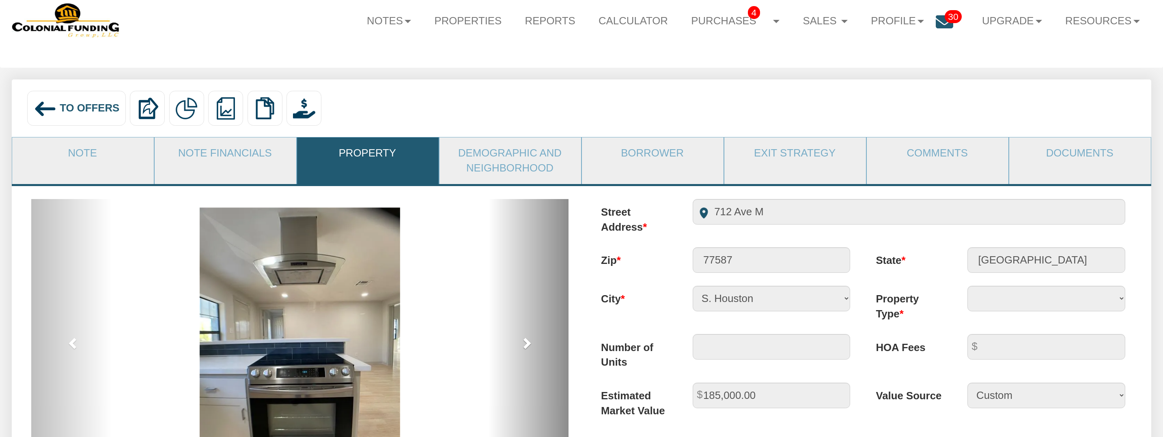
click at [529, 342] on span at bounding box center [526, 343] width 12 height 12
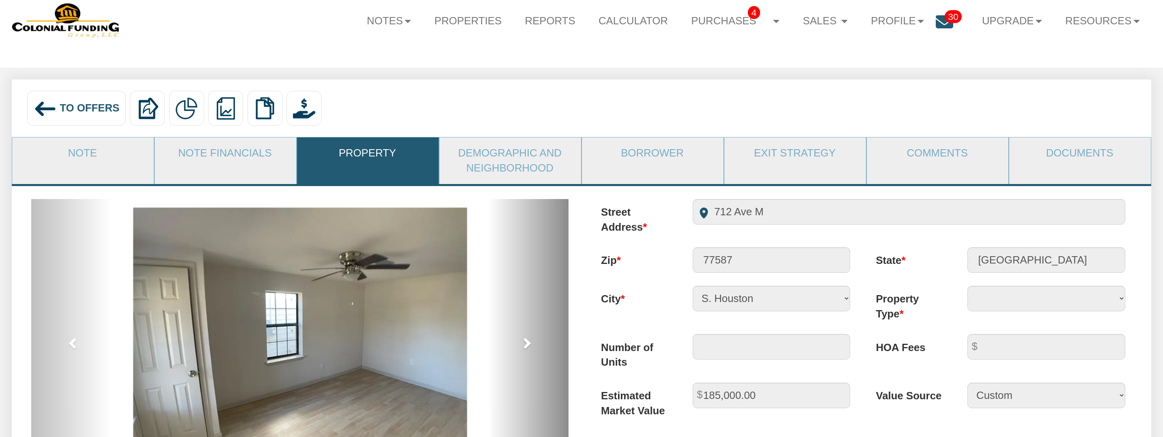
click at [529, 342] on span at bounding box center [526, 343] width 12 height 12
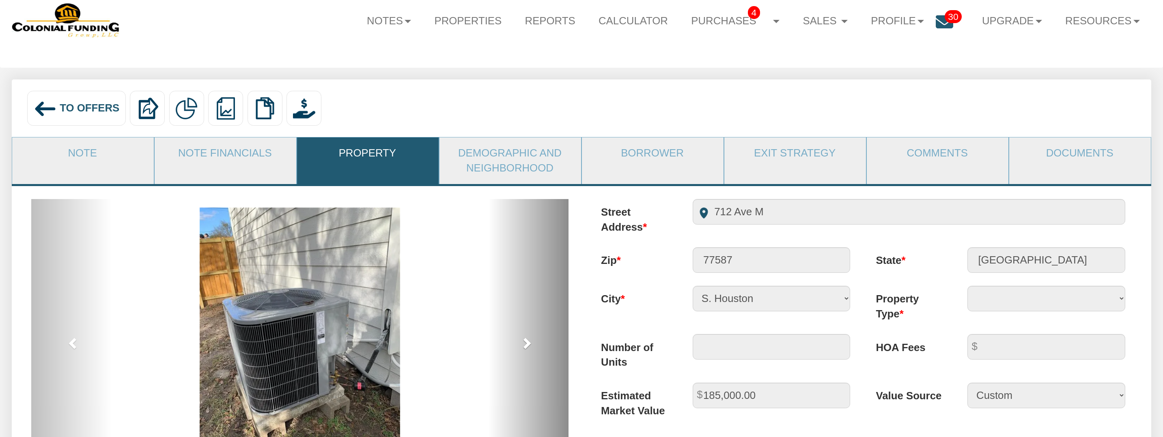
click at [529, 342] on span at bounding box center [526, 343] width 12 height 12
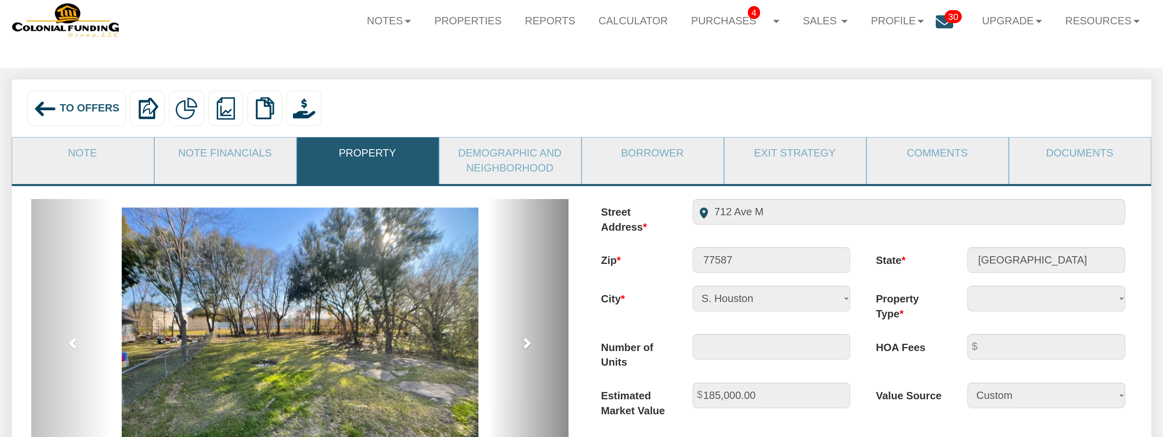
click at [529, 342] on span at bounding box center [526, 343] width 12 height 12
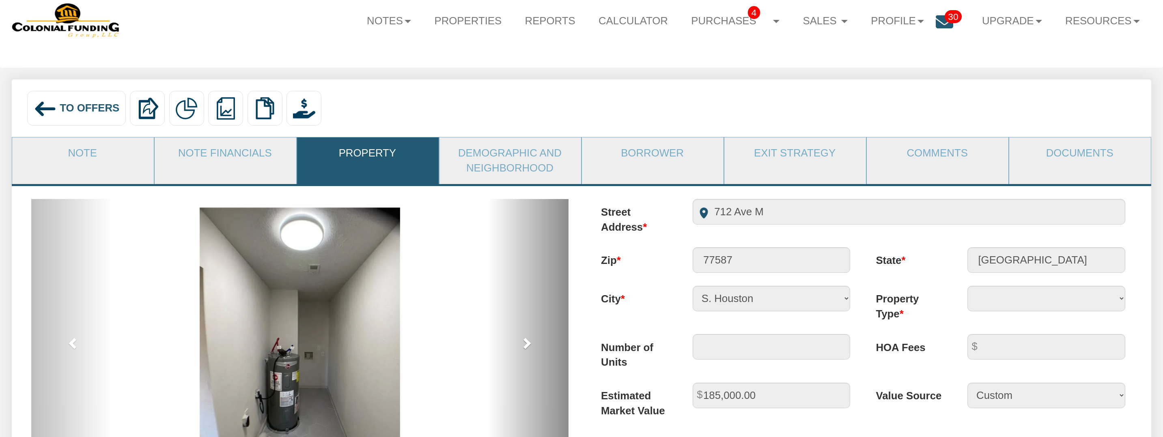
click at [529, 342] on span at bounding box center [526, 343] width 12 height 12
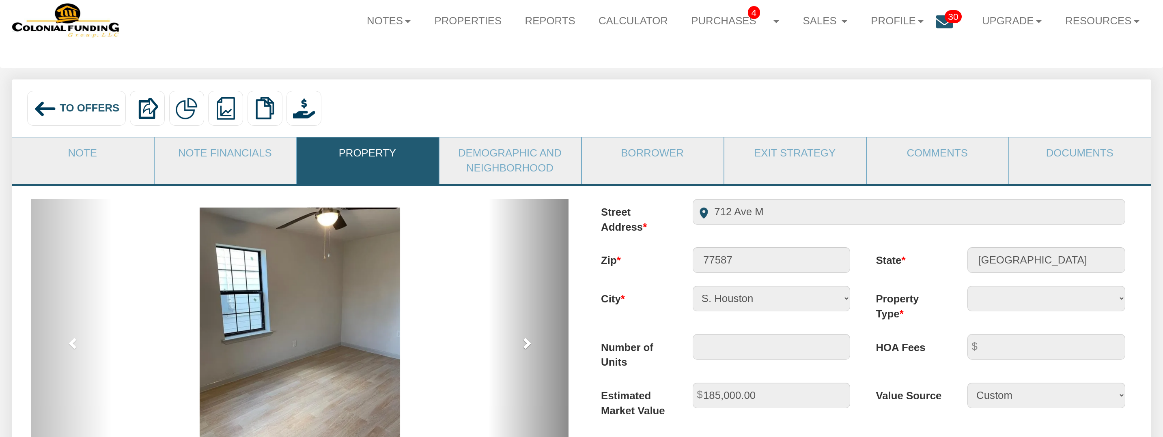
click at [529, 342] on span at bounding box center [526, 343] width 12 height 12
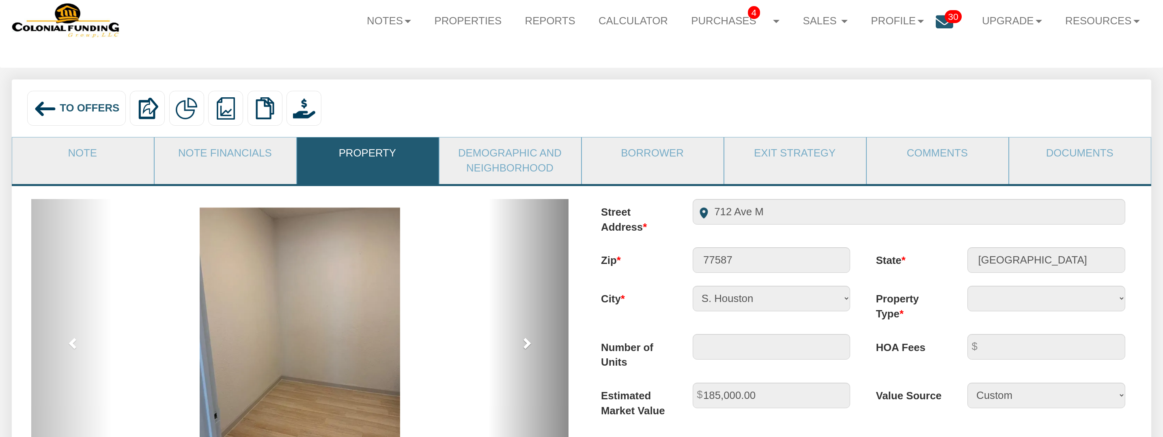
click at [529, 342] on span at bounding box center [526, 343] width 12 height 12
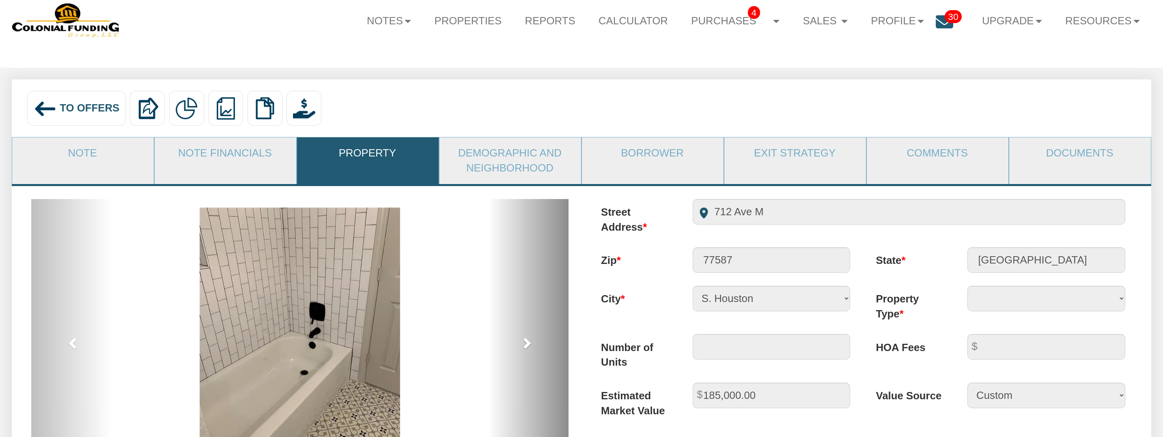
click at [529, 342] on span at bounding box center [526, 343] width 12 height 12
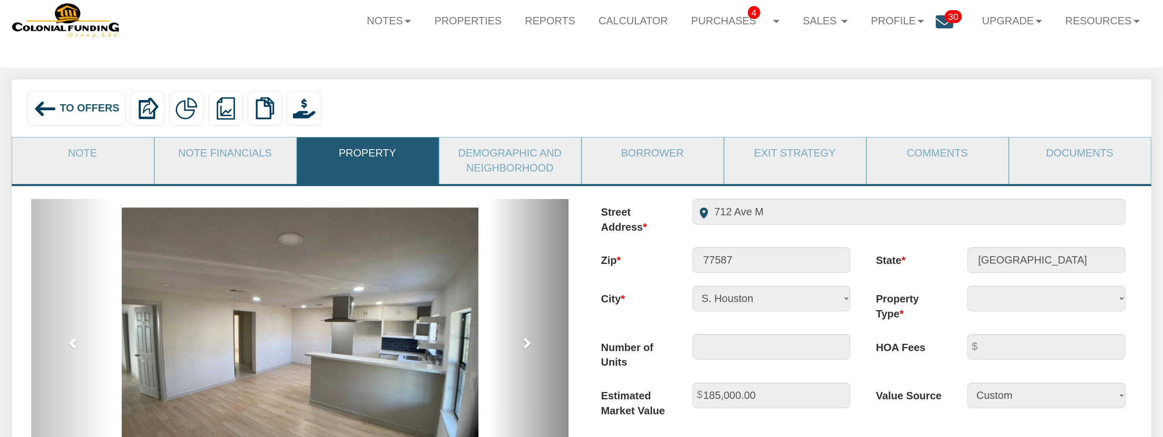
click at [529, 342] on span at bounding box center [526, 343] width 12 height 12
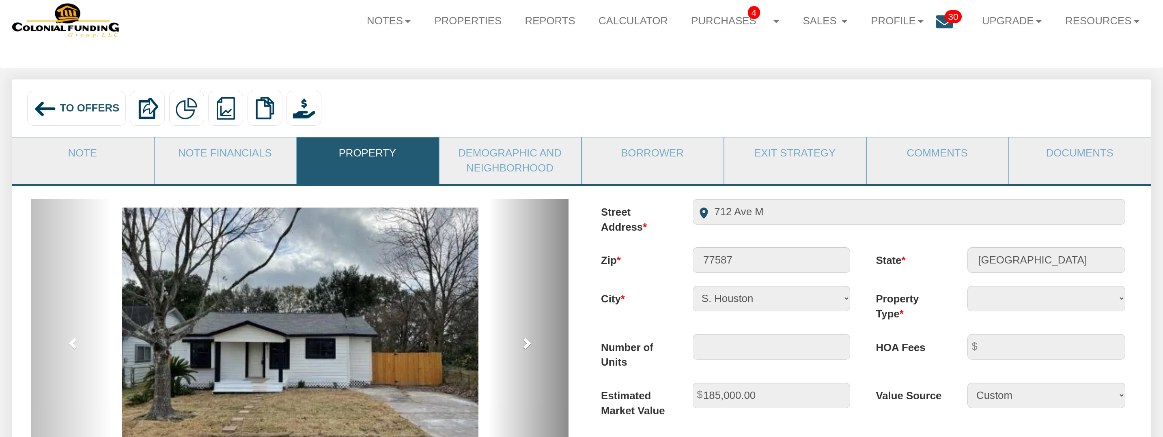
click at [529, 342] on span at bounding box center [526, 343] width 12 height 12
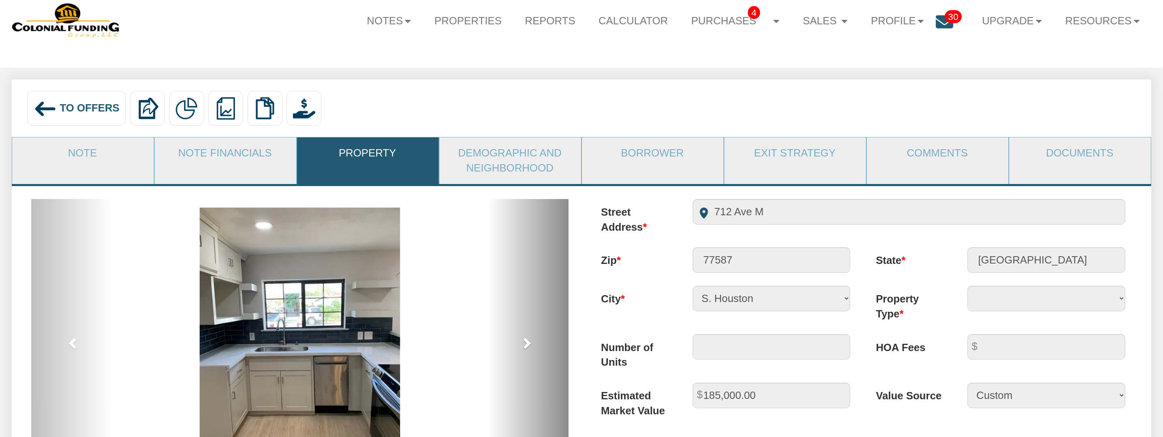
click at [529, 342] on span at bounding box center [526, 343] width 12 height 12
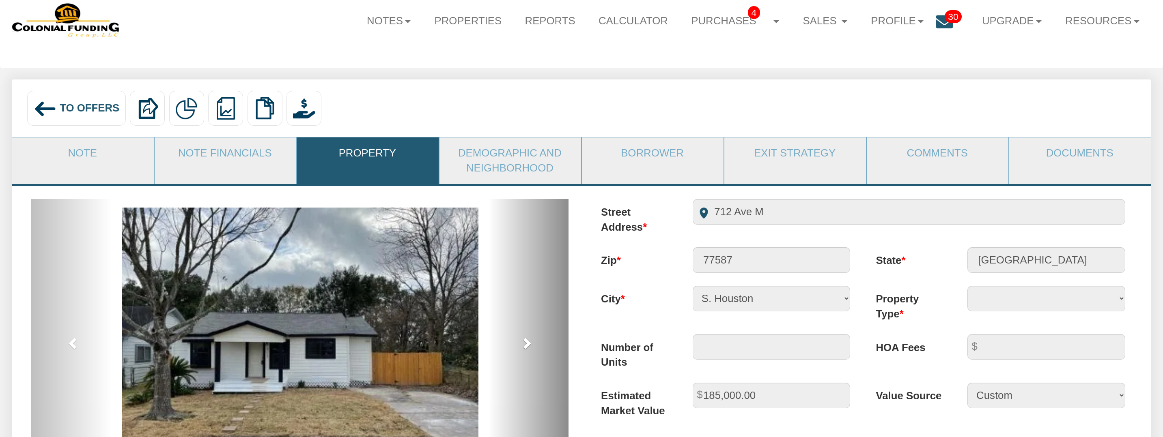
click at [529, 342] on span at bounding box center [526, 343] width 12 height 12
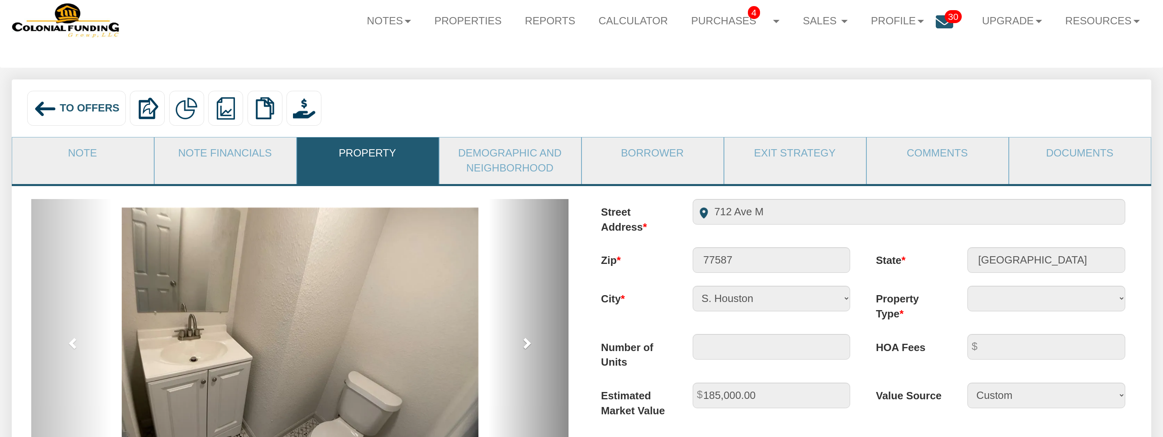
click at [529, 342] on span at bounding box center [526, 343] width 12 height 12
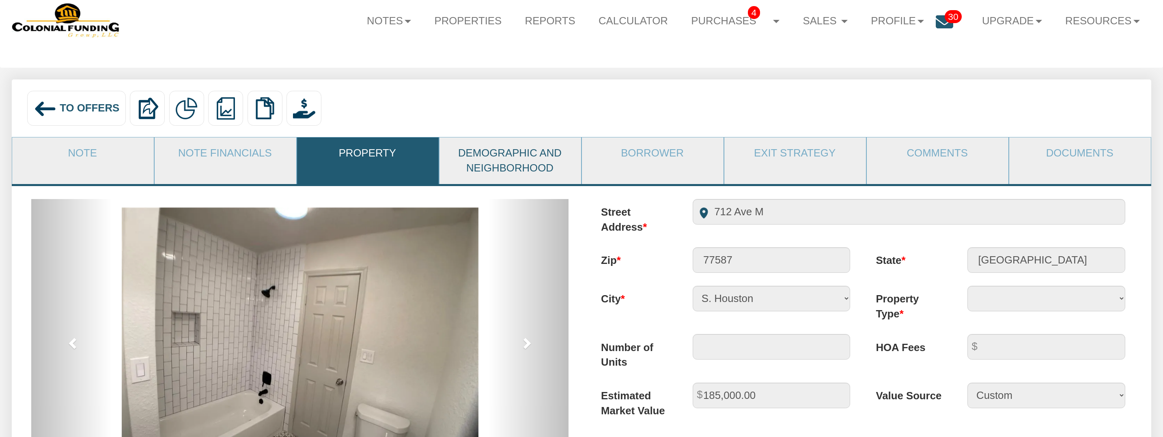
click at [540, 182] on link "Demographic and Neighborhood" at bounding box center [509, 161] width 141 height 47
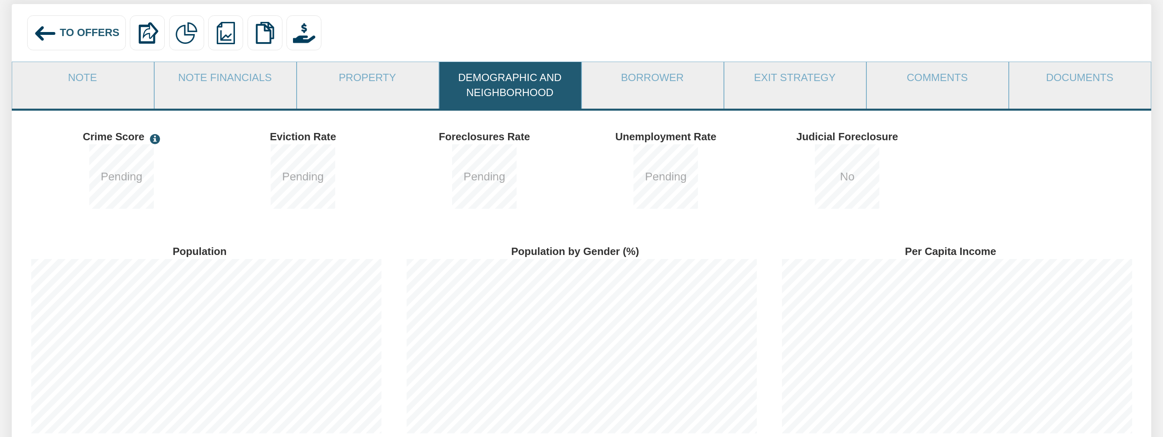
scroll to position [0, 0]
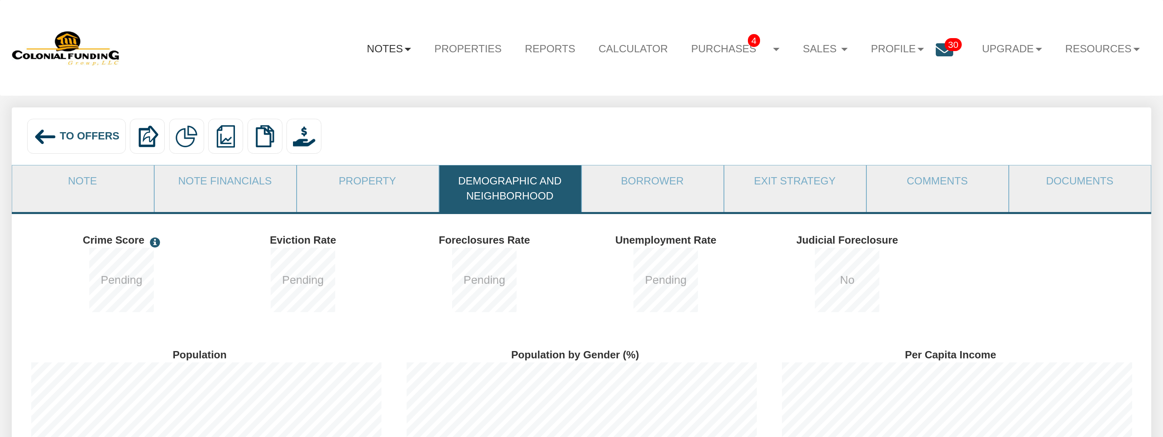
click at [376, 44] on link "Notes" at bounding box center [388, 48] width 67 height 31
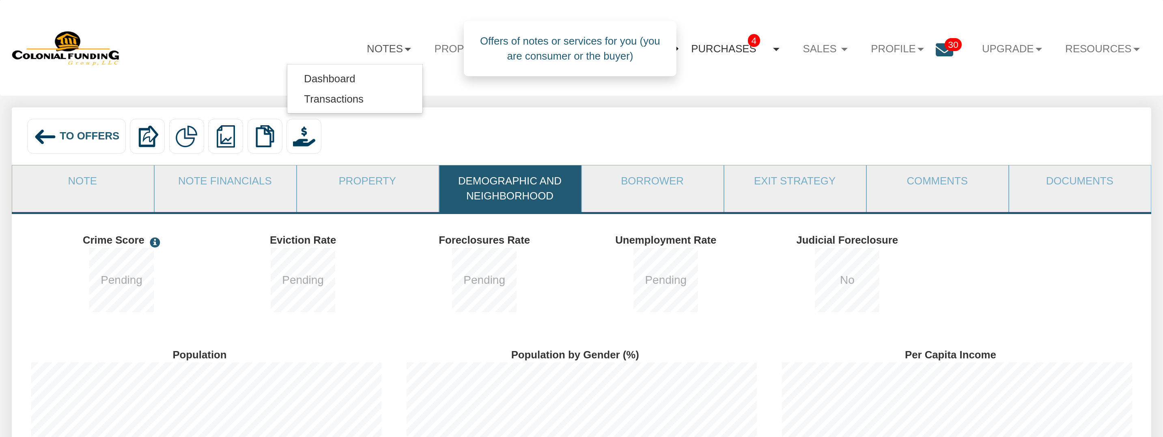
click at [723, 50] on link "Purchases 4" at bounding box center [736, 49] width 112 height 32
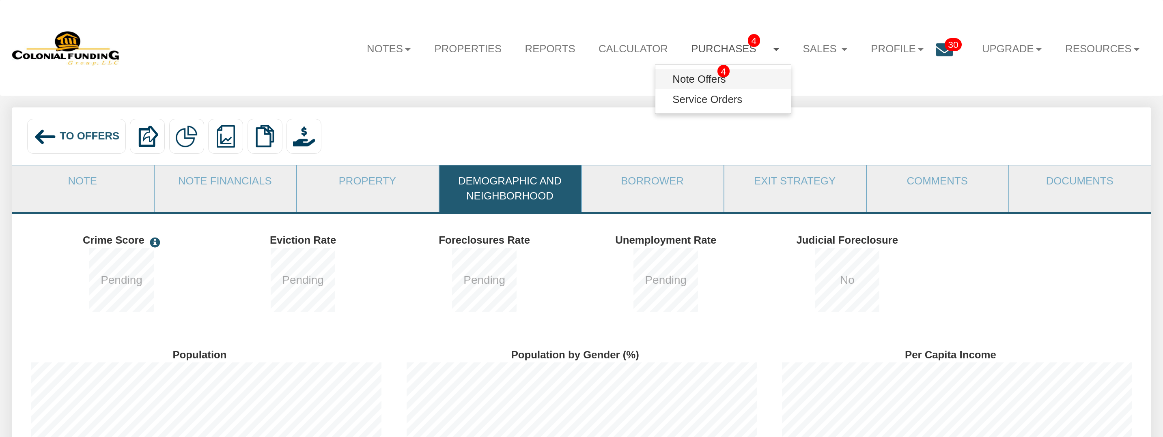
click at [688, 79] on link "Note Offers 4" at bounding box center [722, 79] width 135 height 20
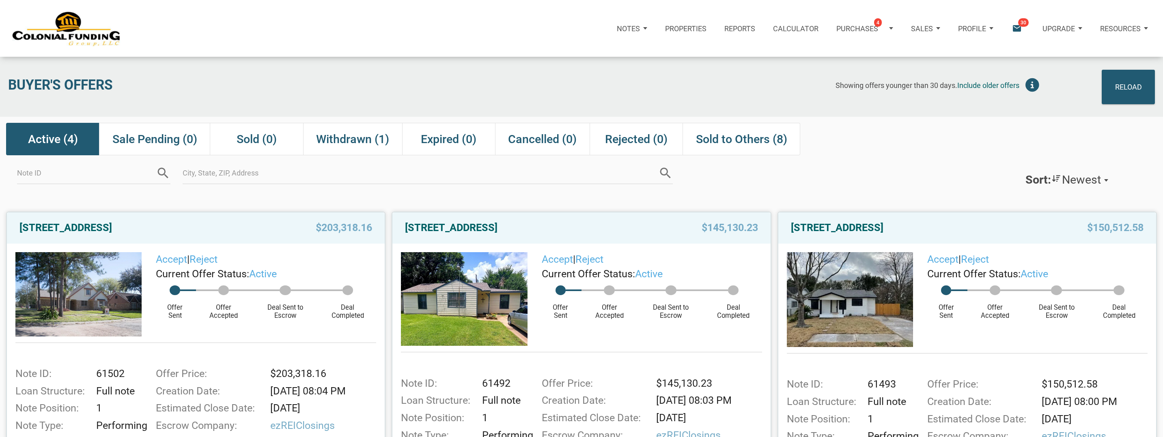
click at [1020, 26] on icon "email" at bounding box center [1016, 28] width 11 height 11
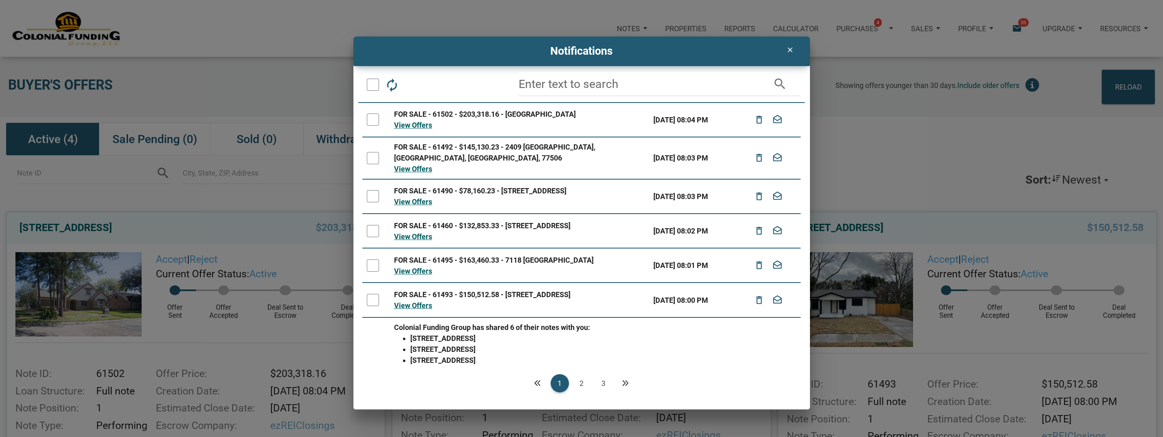
click at [372, 87] on div at bounding box center [373, 85] width 12 height 12
click at [401, 198] on link "View Offers" at bounding box center [413, 202] width 38 height 9
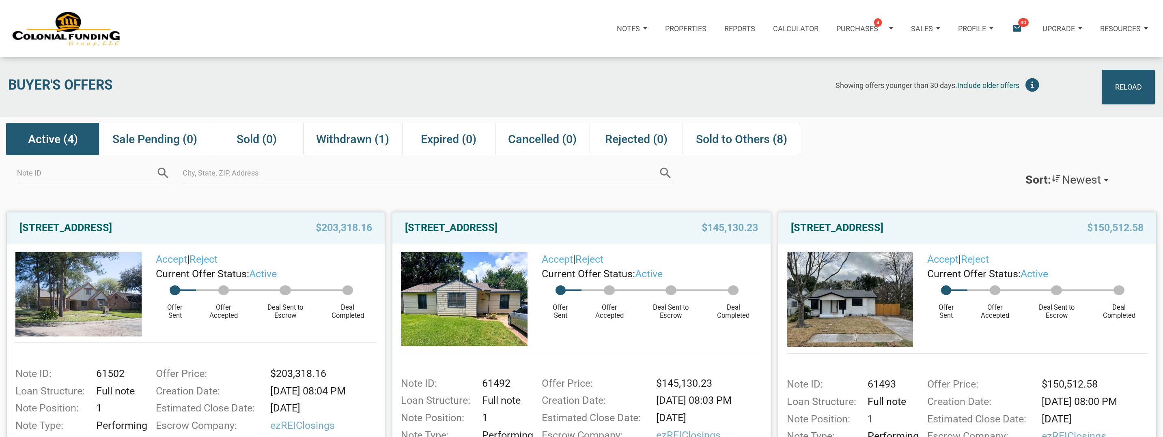
click at [1019, 31] on icon "email" at bounding box center [1016, 28] width 11 height 11
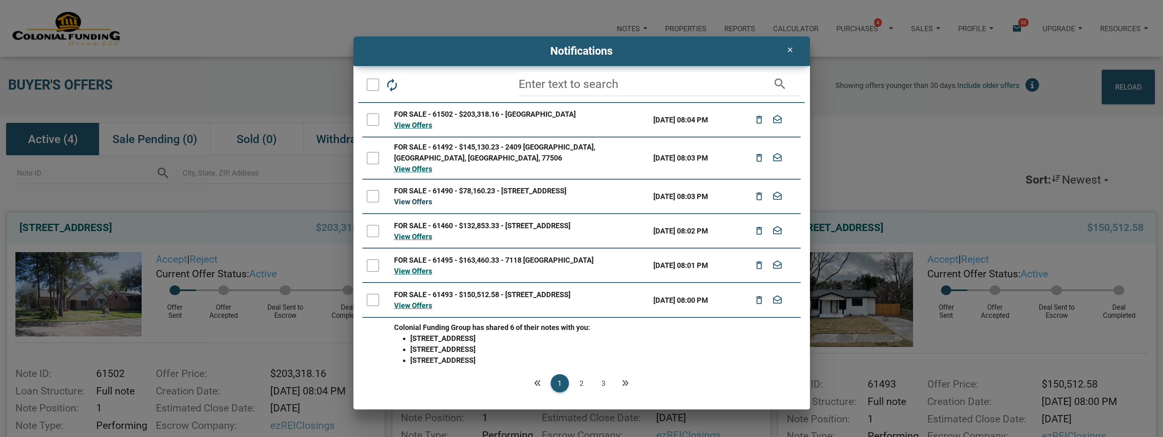
click at [407, 198] on link "View Offers" at bounding box center [413, 202] width 38 height 9
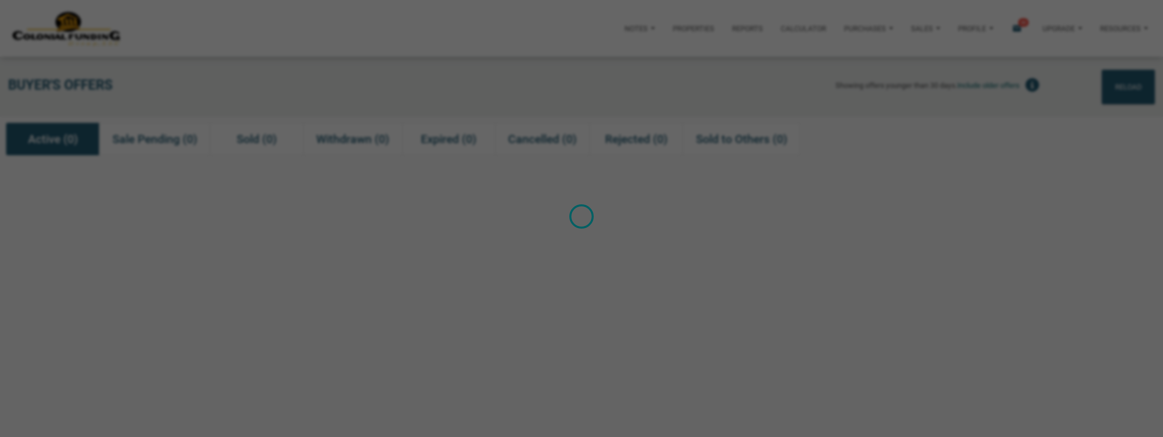
click at [407, 194] on div "Loading" at bounding box center [581, 218] width 1163 height 437
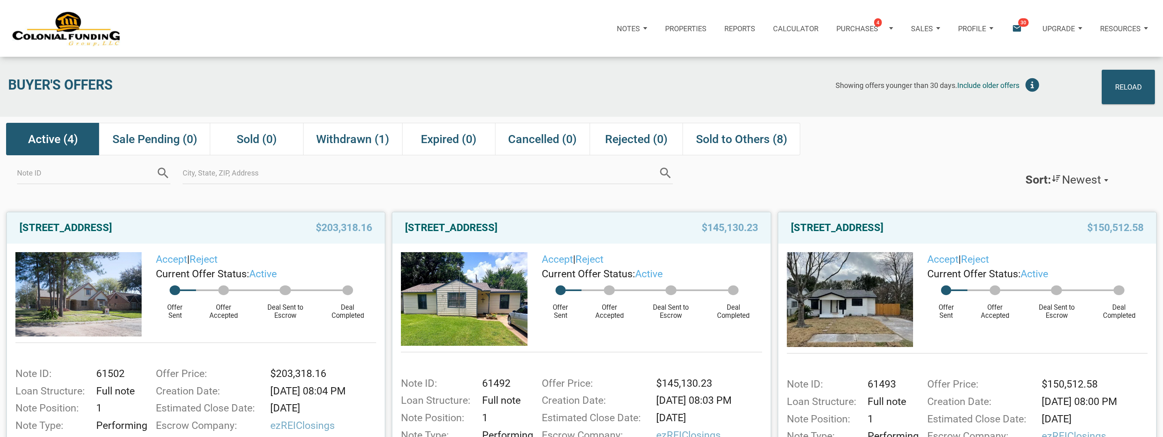
click at [1022, 30] on div "Notifications email 30" at bounding box center [1022, 28] width 22 height 11
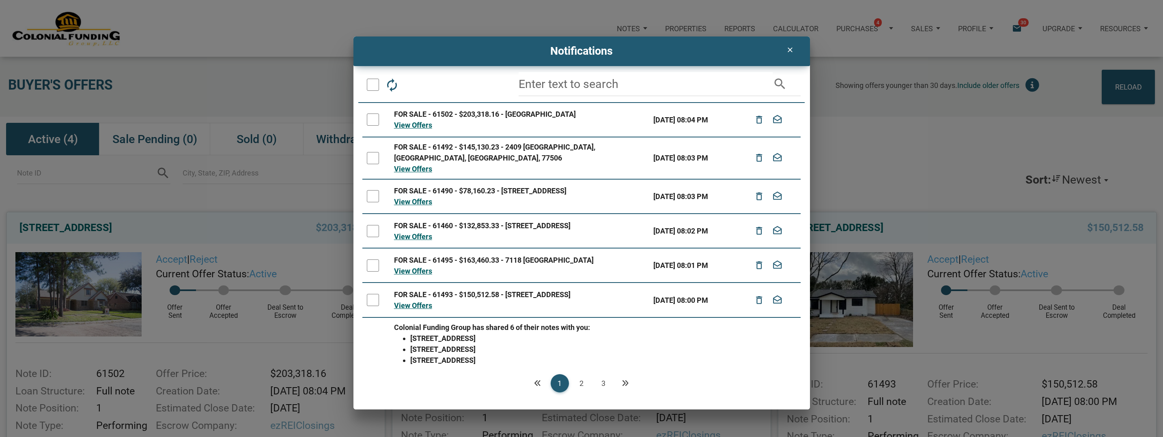
click at [370, 82] on div at bounding box center [373, 85] width 12 height 12
click at [412, 85] on icon "delete_outline" at bounding box center [414, 84] width 15 height 15
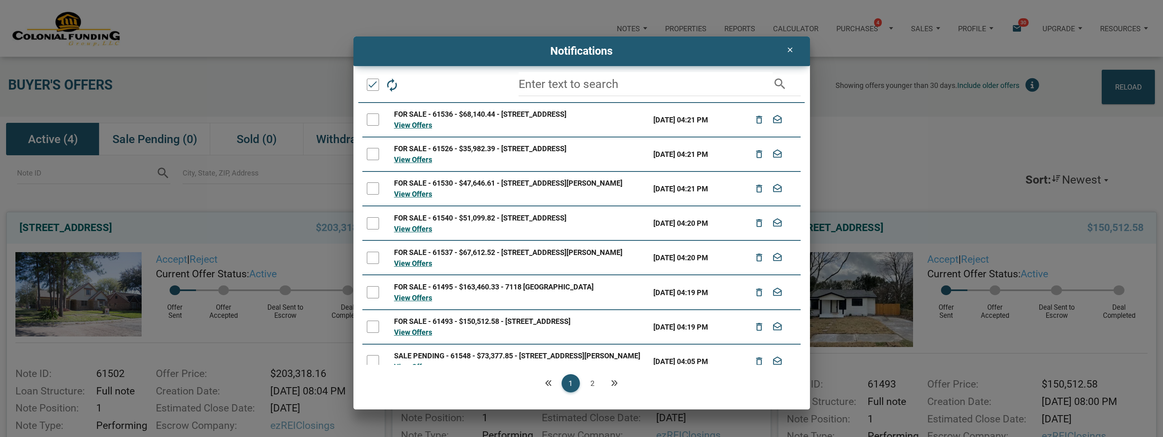
click at [370, 85] on div at bounding box center [373, 85] width 12 height 12
click at [412, 89] on icon "delete_outline" at bounding box center [414, 84] width 15 height 15
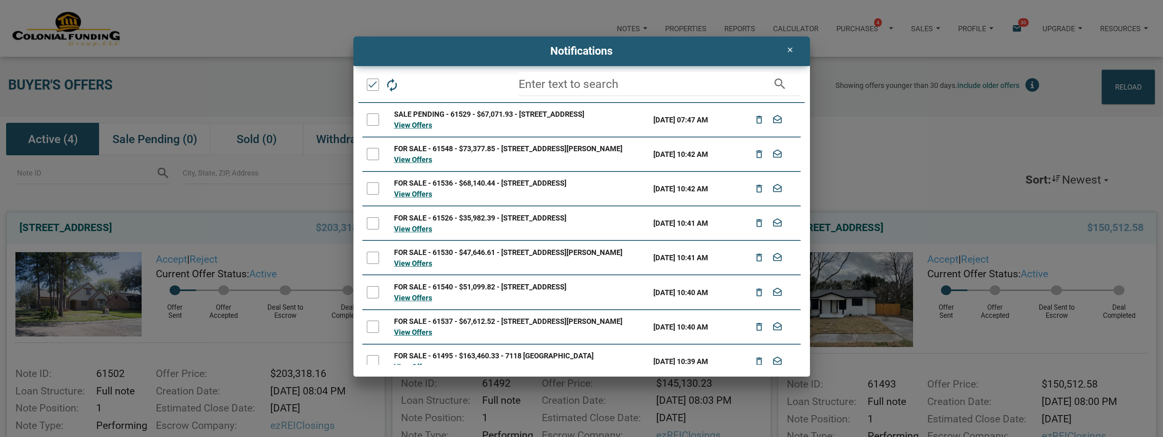
click at [371, 83] on div at bounding box center [373, 85] width 12 height 12
click at [375, 87] on div at bounding box center [373, 85] width 12 height 12
click at [416, 88] on icon "delete_outline" at bounding box center [414, 84] width 15 height 15
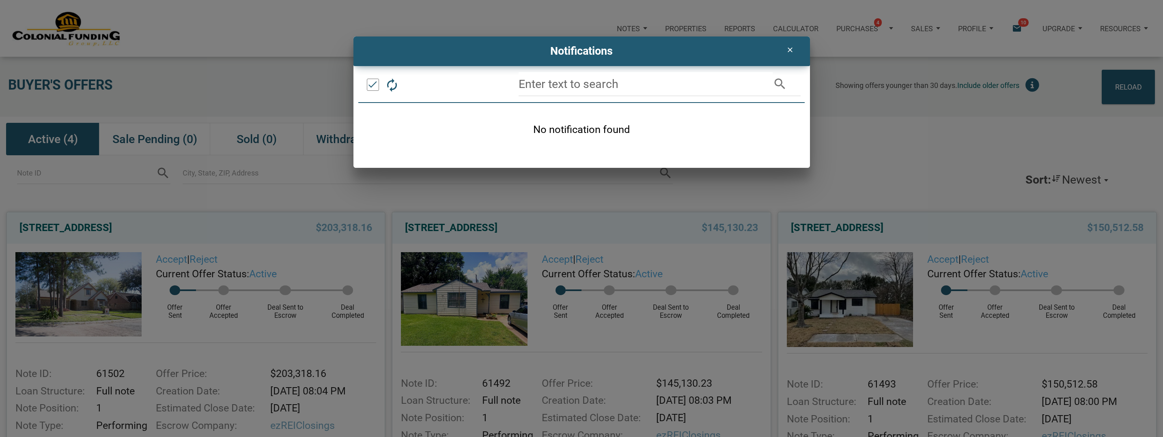
click at [789, 47] on icon "clear" at bounding box center [790, 50] width 10 height 8
